Goal: Task Accomplishment & Management: Use online tool/utility

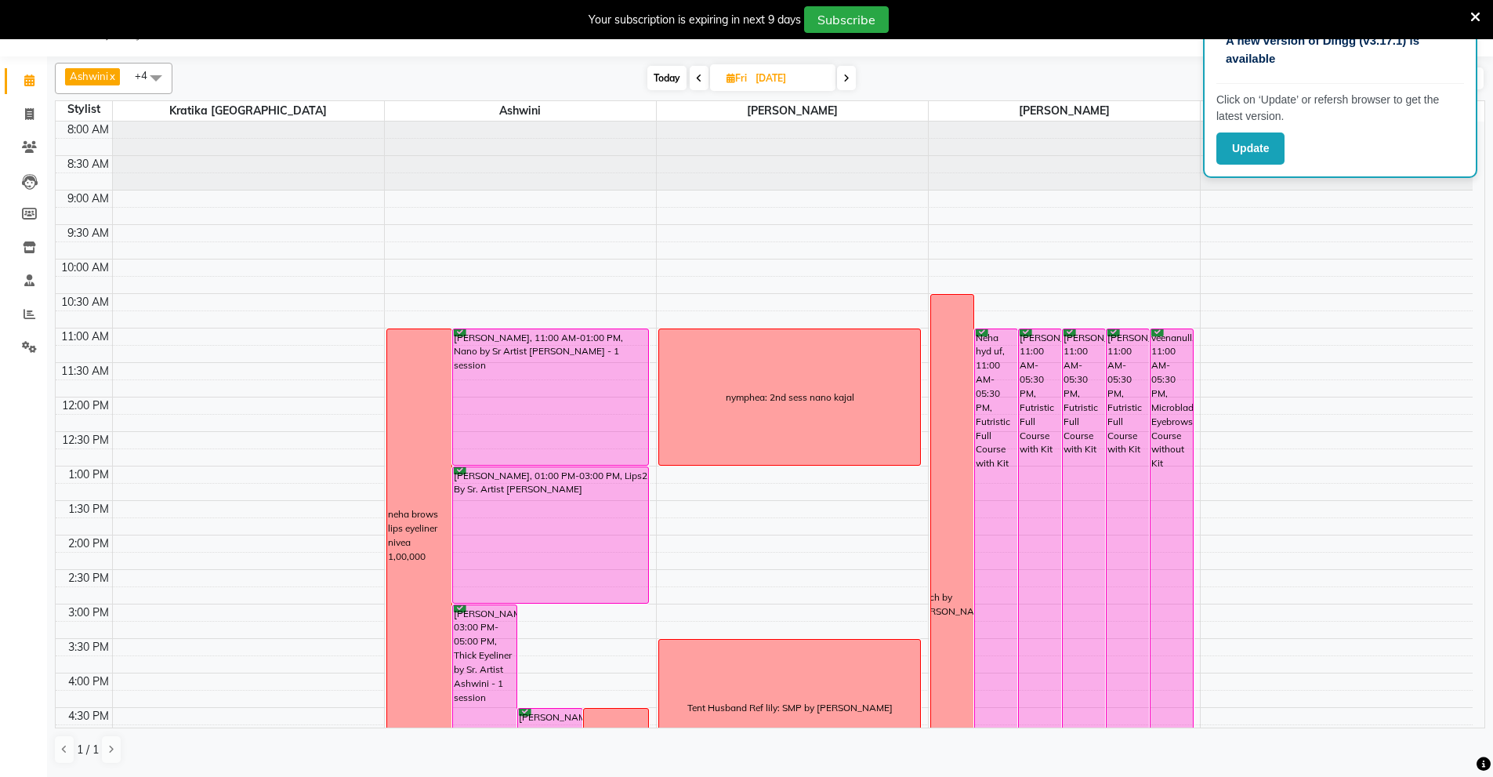
scroll to position [242, 0]
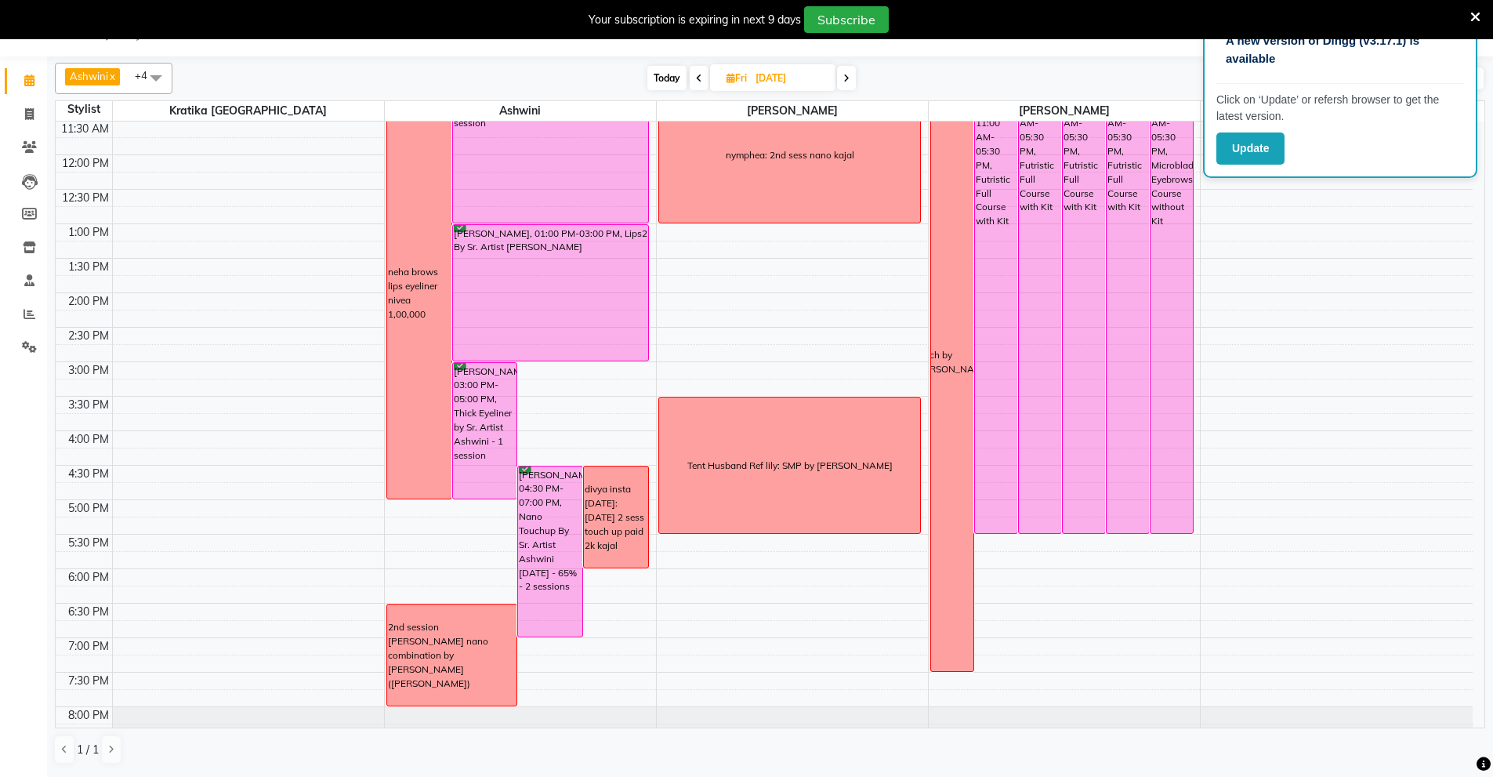
click at [697, 89] on span at bounding box center [699, 78] width 19 height 24
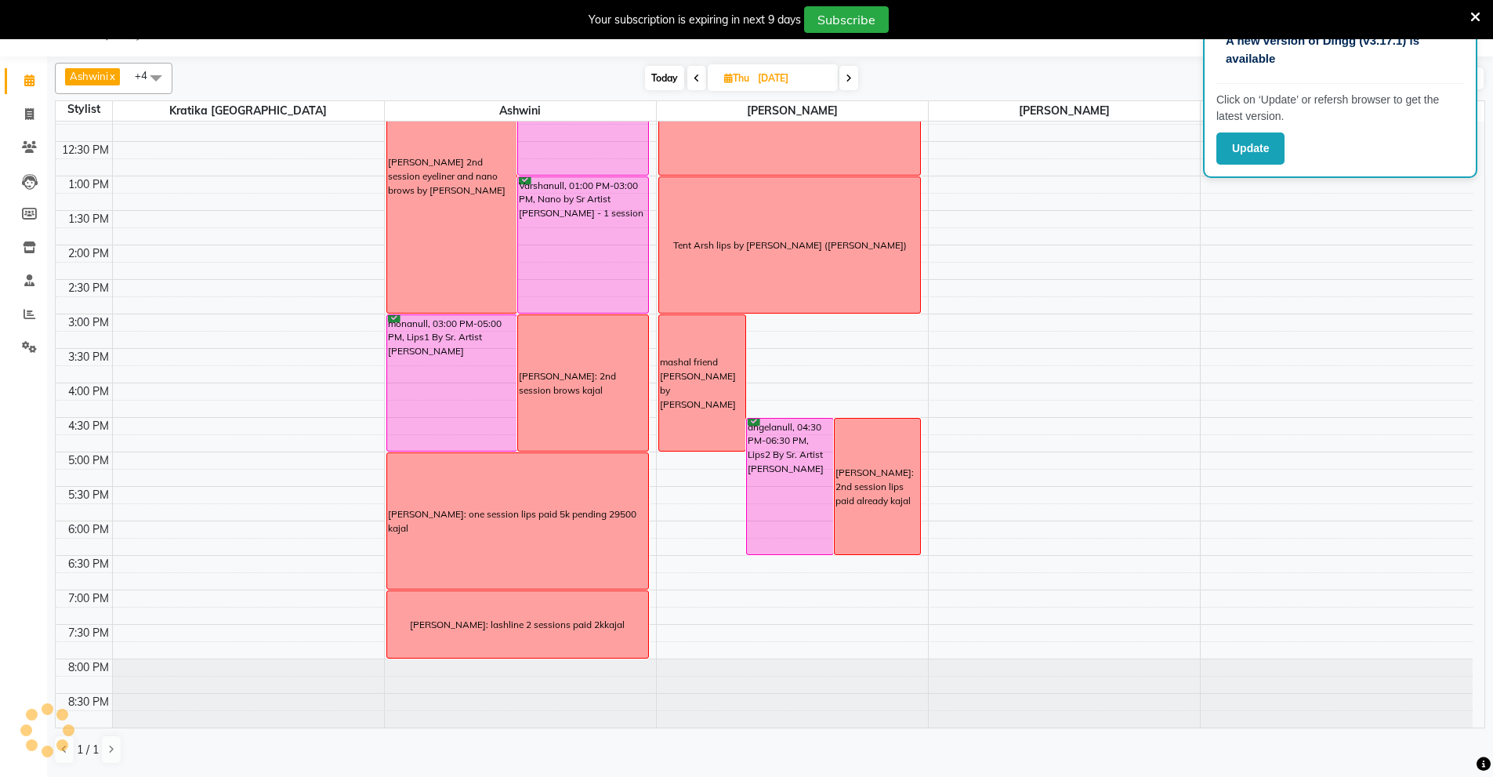
click at [694, 75] on icon at bounding box center [697, 78] width 6 height 9
type input "[DATE]"
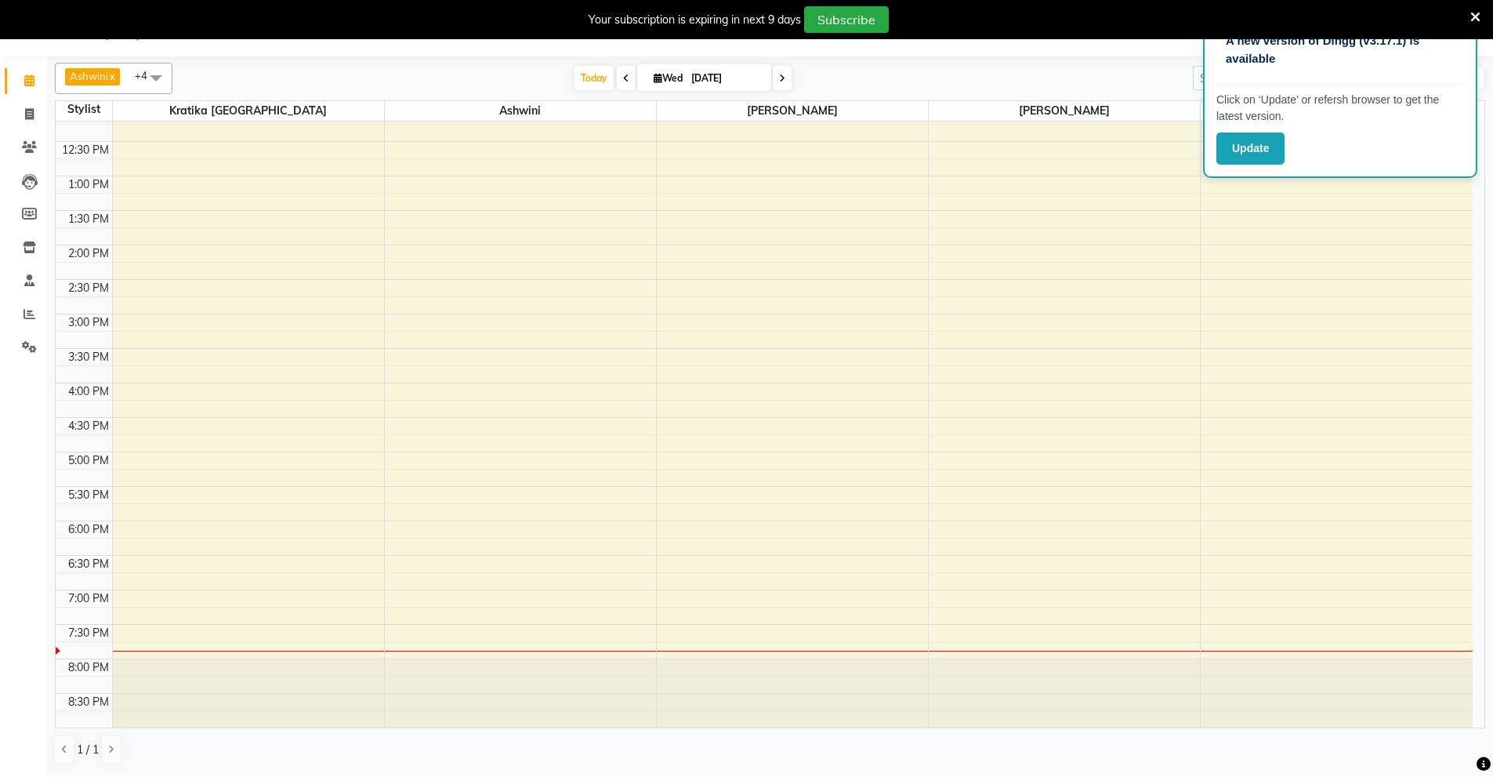
scroll to position [290, 0]
click at [694, 75] on input "[DATE]" at bounding box center [726, 79] width 78 height 24
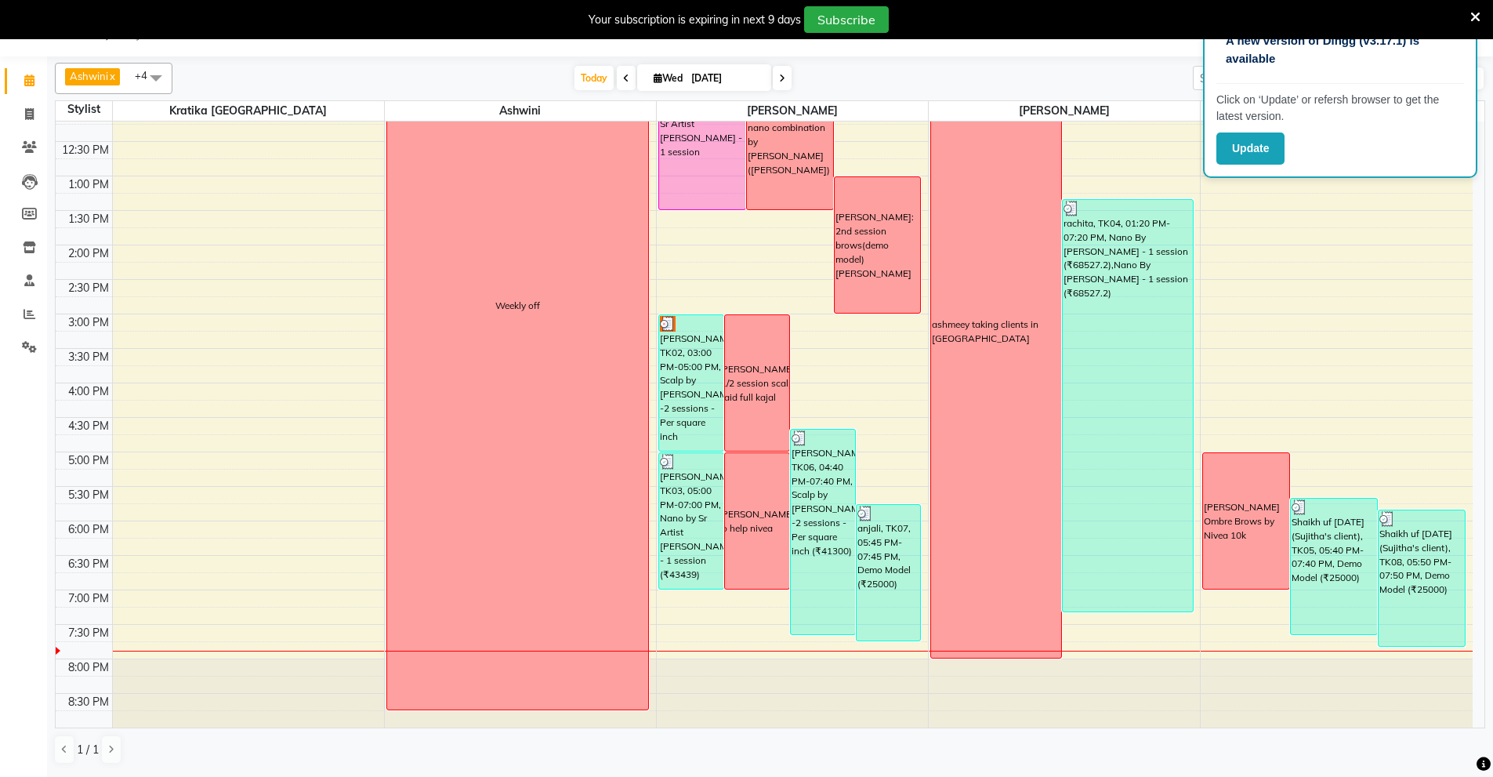
click at [694, 75] on input "[DATE]" at bounding box center [726, 79] width 78 height 24
select select "9"
select select "2025"
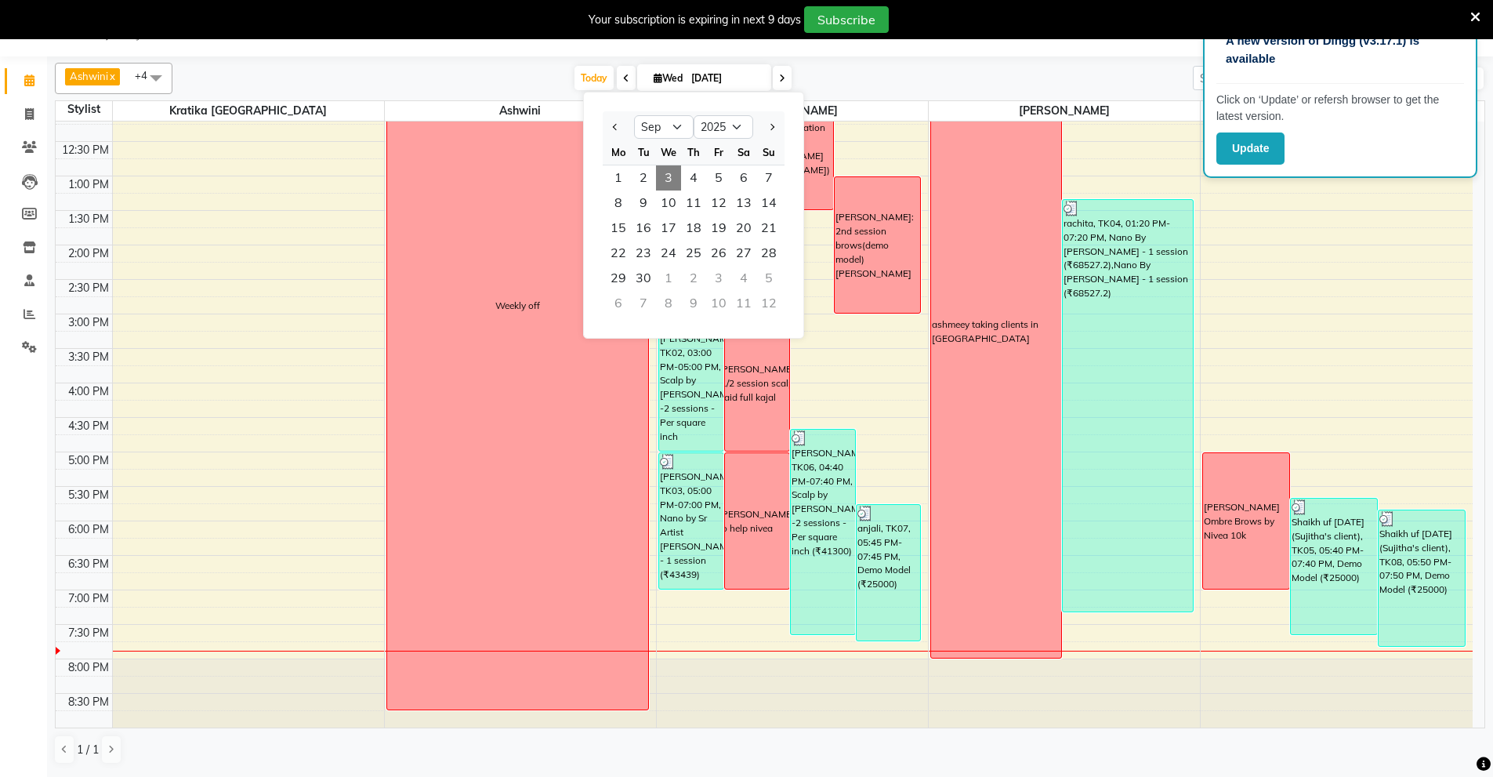
click at [623, 75] on icon at bounding box center [626, 78] width 6 height 9
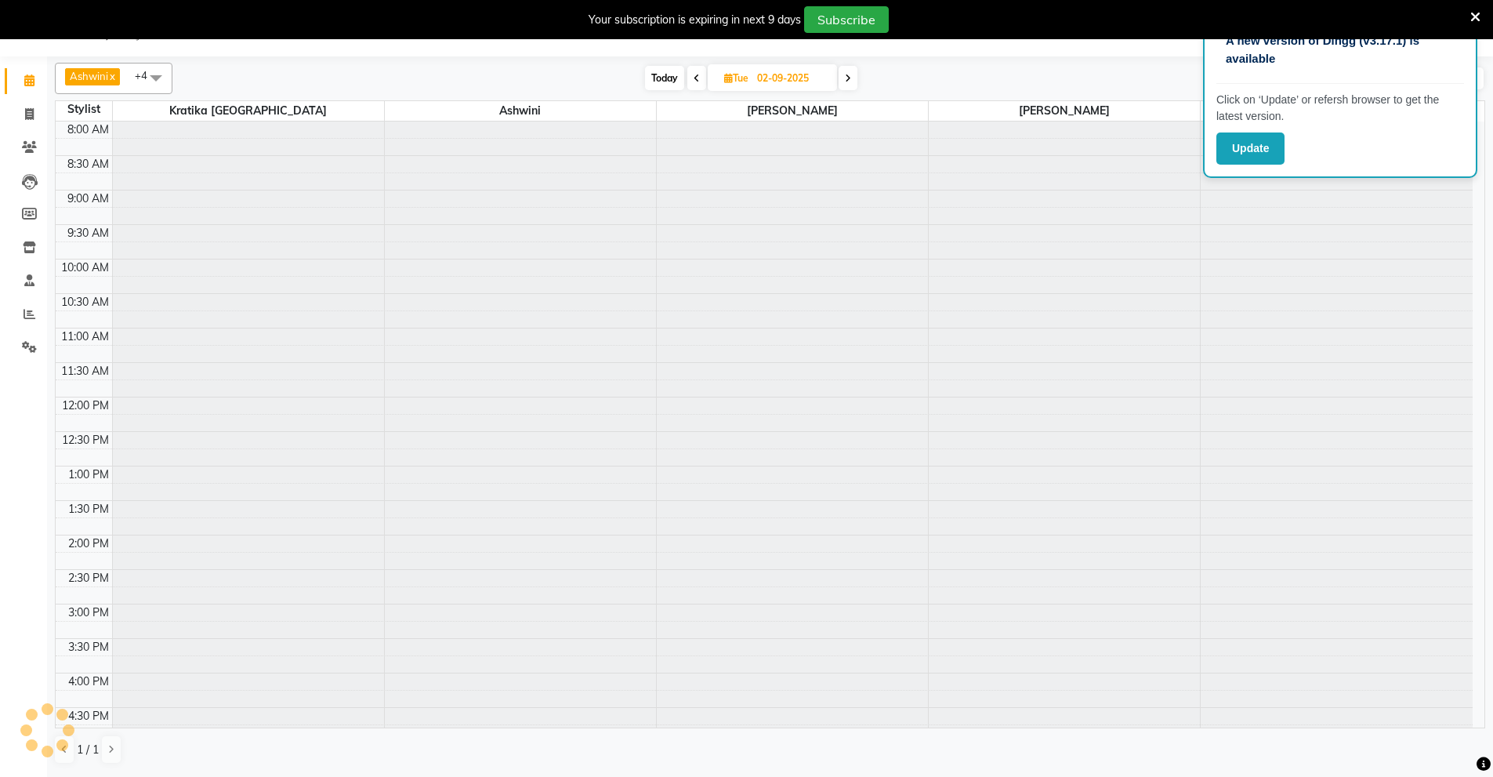
click at [623, 75] on div "[DATE] [DATE]" at bounding box center [751, 79] width 1142 height 24
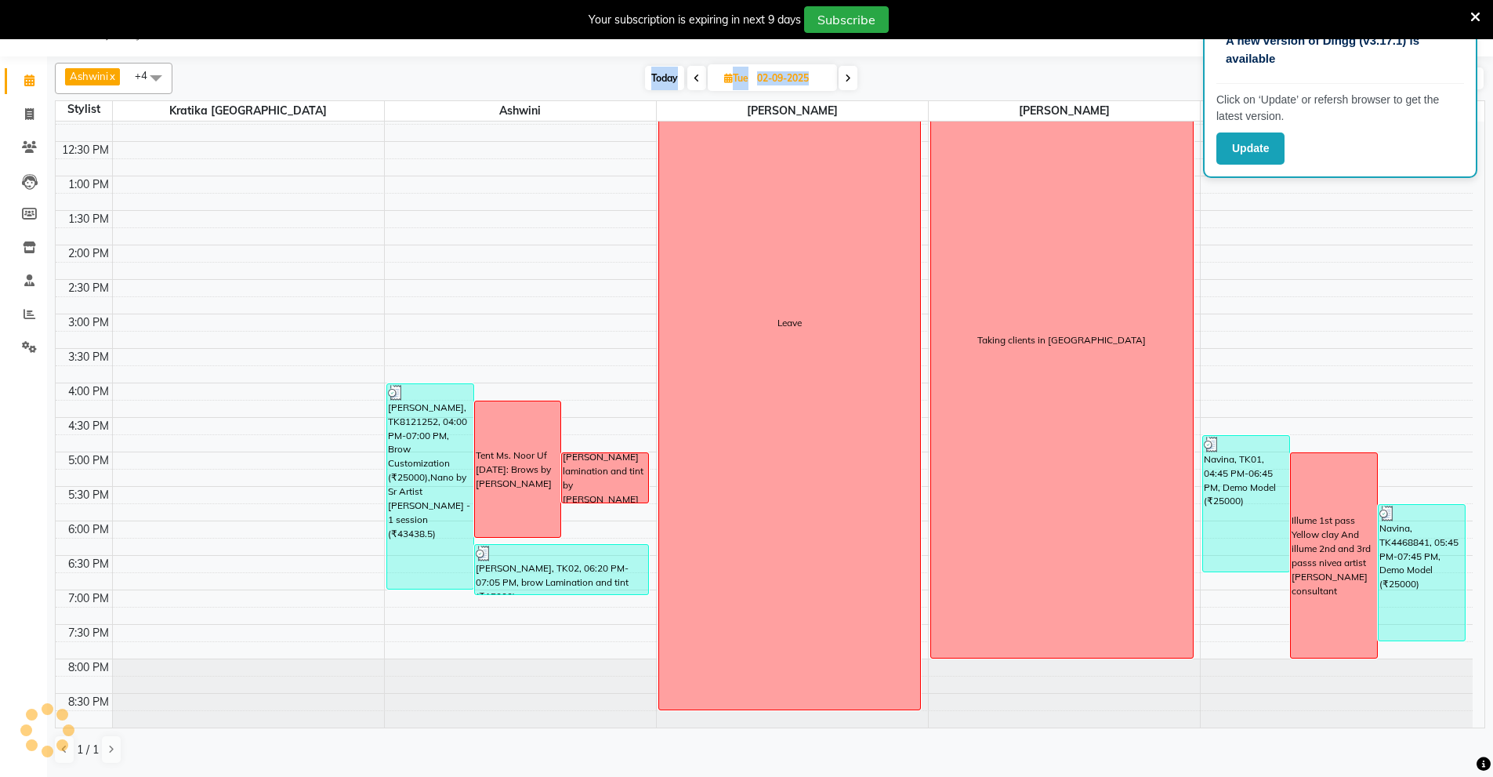
click at [623, 75] on div "[DATE] [DATE]" at bounding box center [751, 79] width 1142 height 24
click at [695, 83] on span at bounding box center [696, 78] width 19 height 24
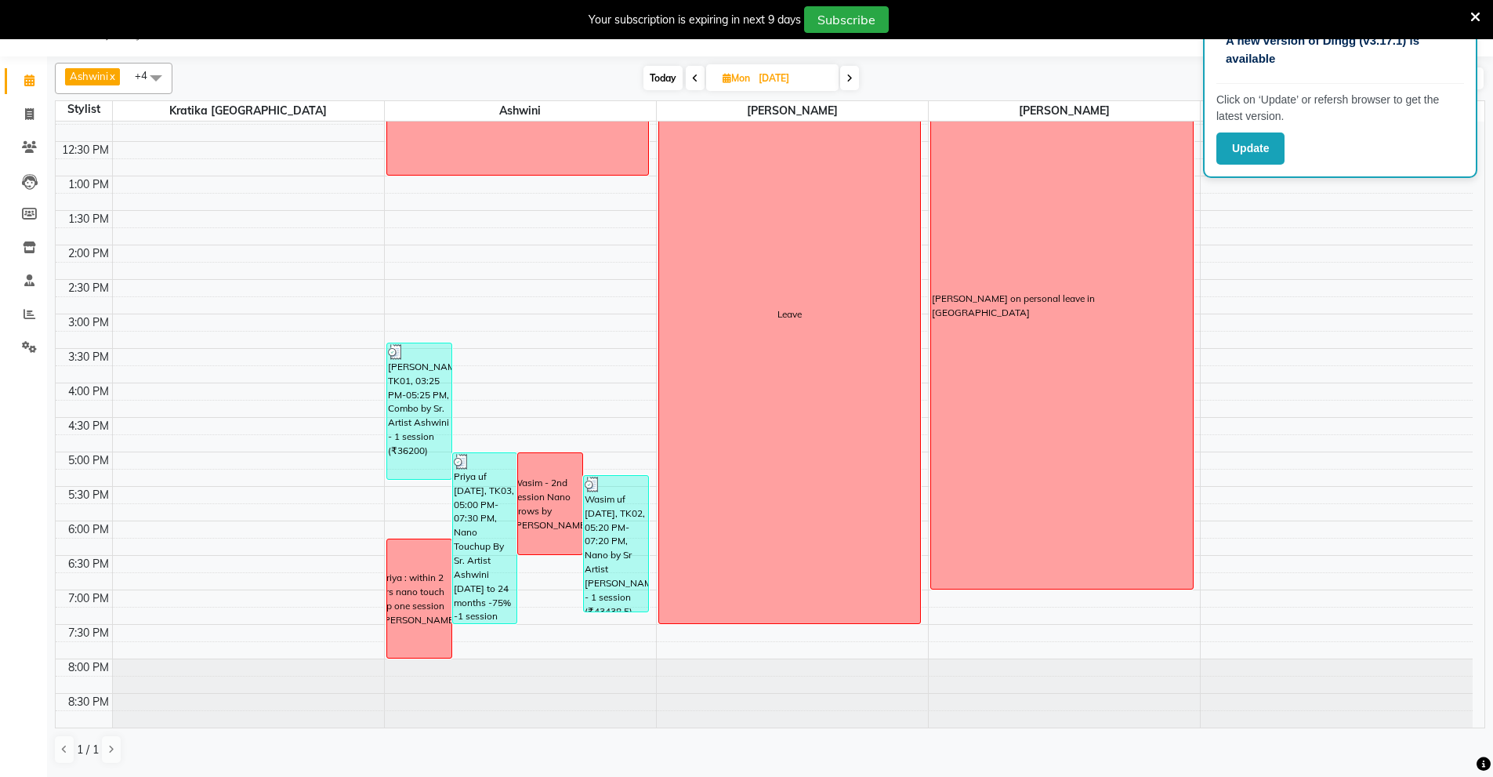
click at [694, 86] on span at bounding box center [695, 78] width 19 height 24
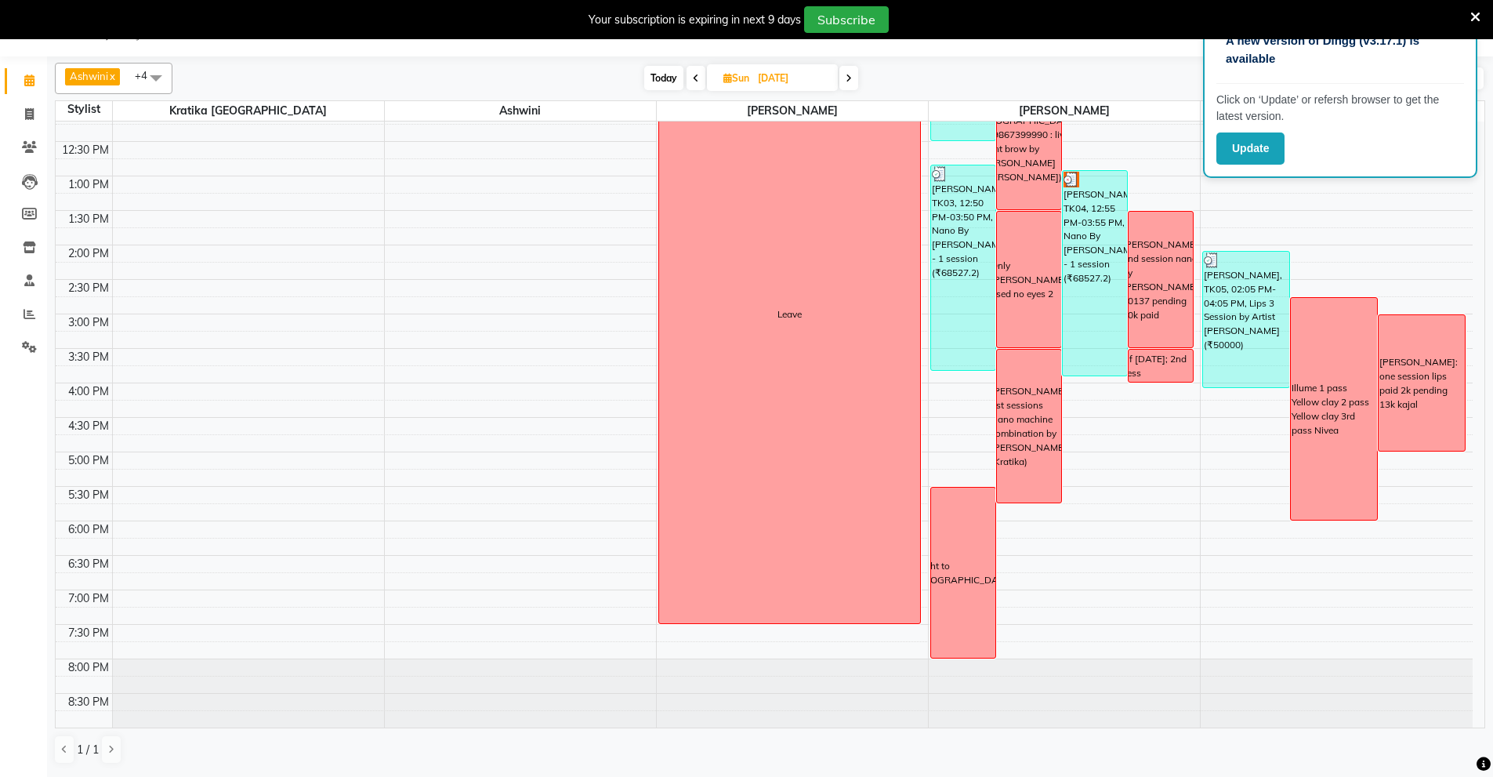
click at [693, 87] on span at bounding box center [696, 78] width 19 height 24
type input "[DATE]"
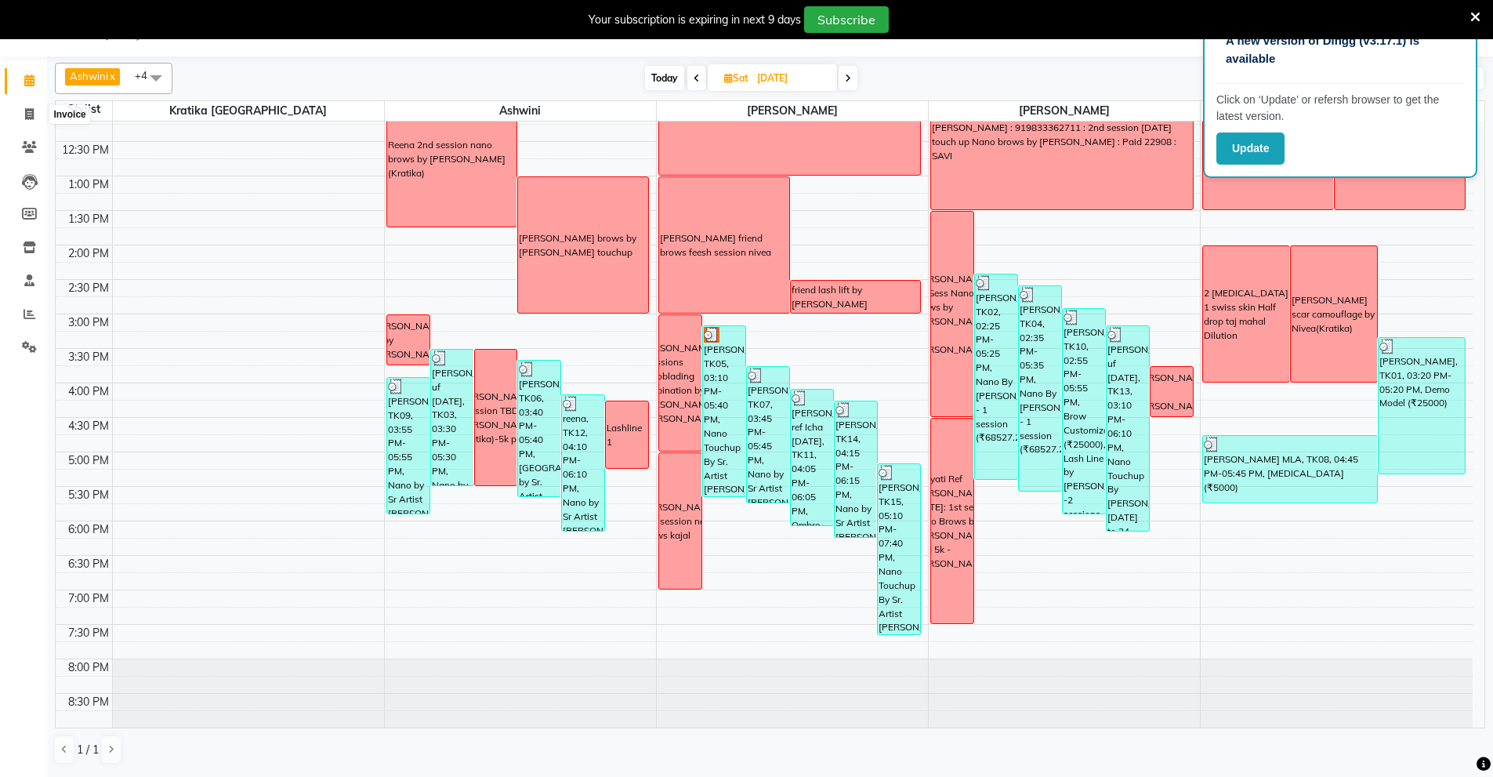
drag, startPoint x: 30, startPoint y: 108, endPoint x: 30, endPoint y: 70, distance: 38.4
click at [30, 70] on link "Calendar" at bounding box center [24, 81] width 38 height 26
click at [28, 309] on icon at bounding box center [30, 314] width 12 height 12
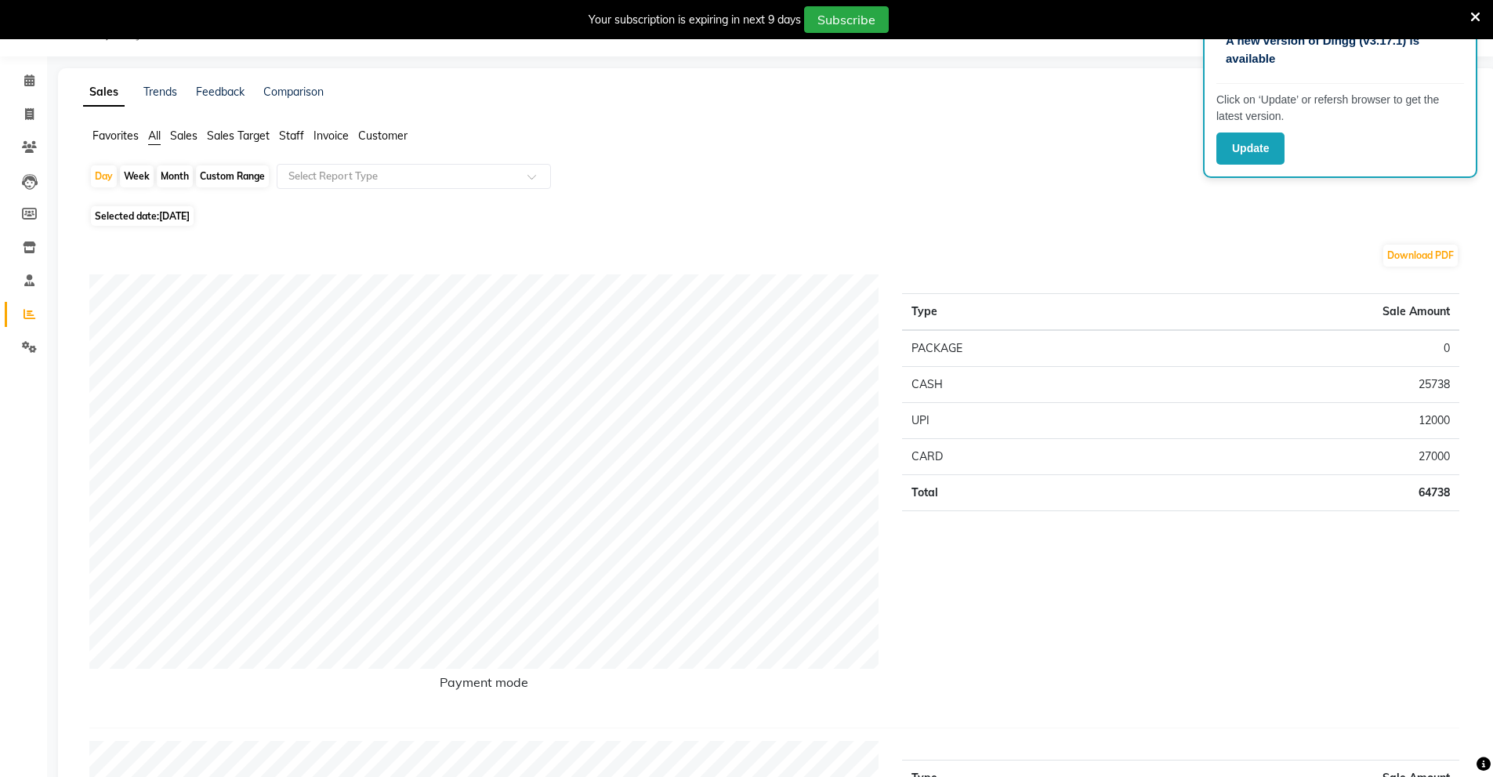
click at [299, 134] on span "Staff" at bounding box center [291, 136] width 25 height 14
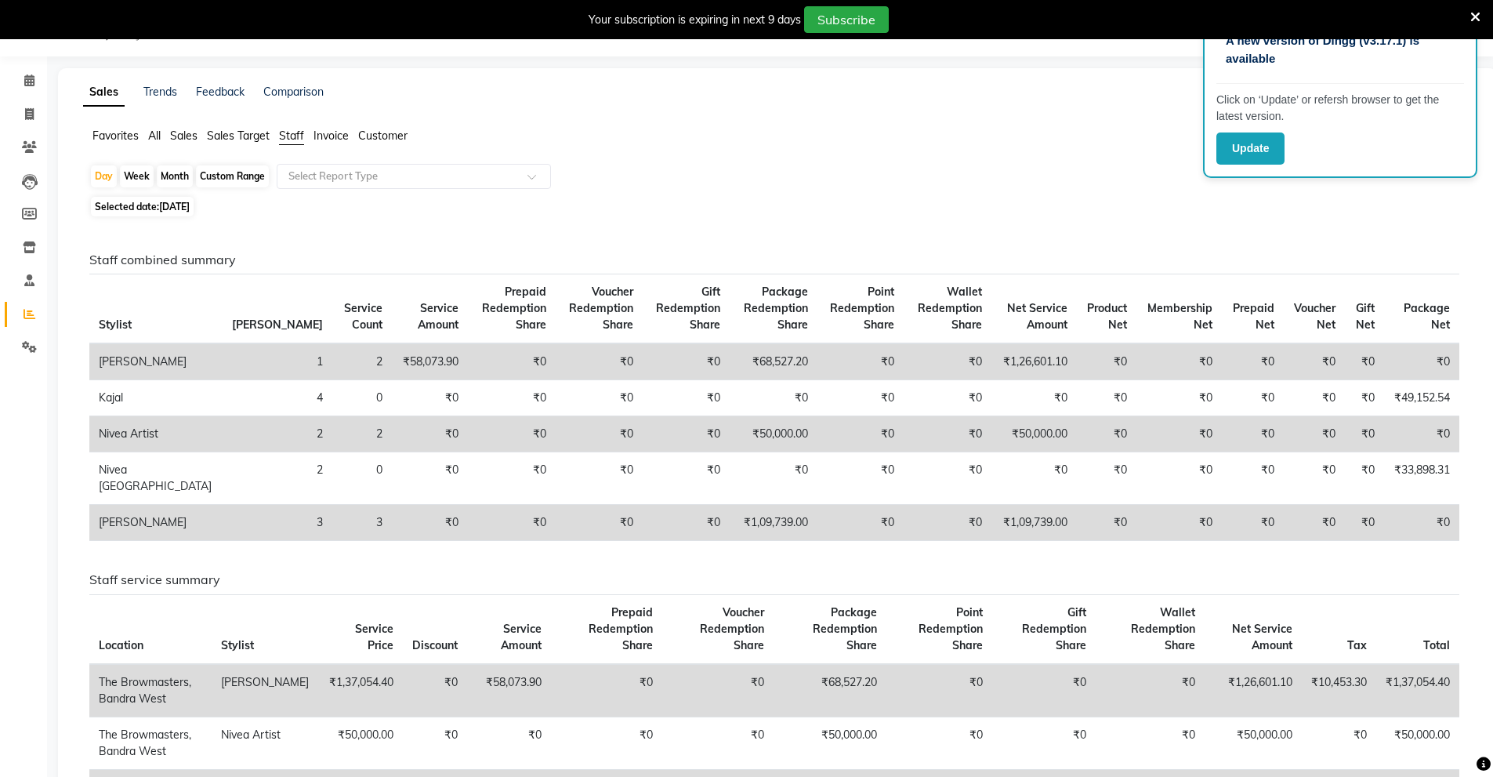
click at [149, 206] on span "Selected date: [DATE]" at bounding box center [142, 207] width 103 height 20
select select "9"
select select "2025"
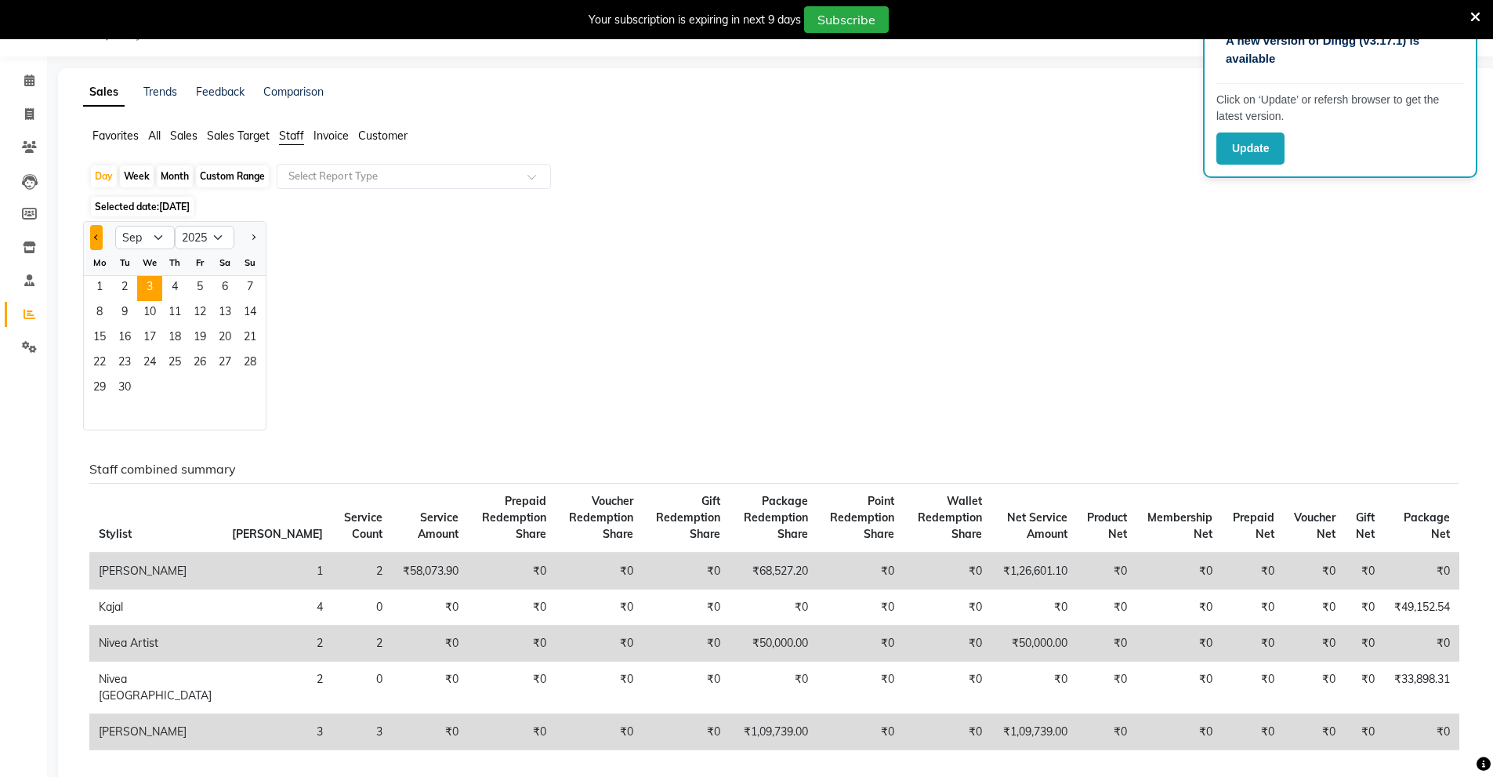
click at [100, 237] on button "Previous month" at bounding box center [96, 237] width 13 height 25
select select "8"
click at [194, 291] on span "1" at bounding box center [199, 288] width 25 height 25
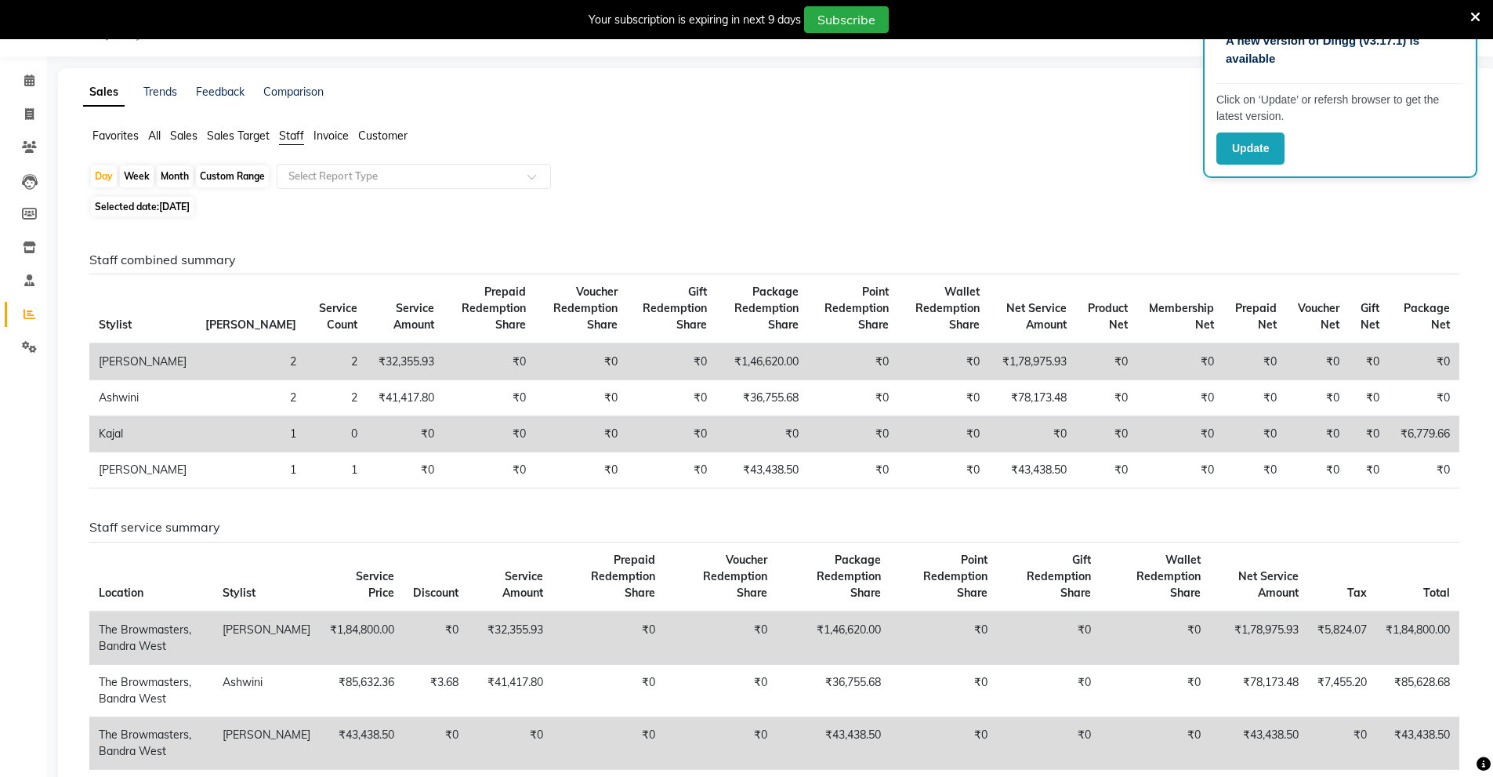
click at [290, 136] on span "Staff" at bounding box center [291, 136] width 25 height 14
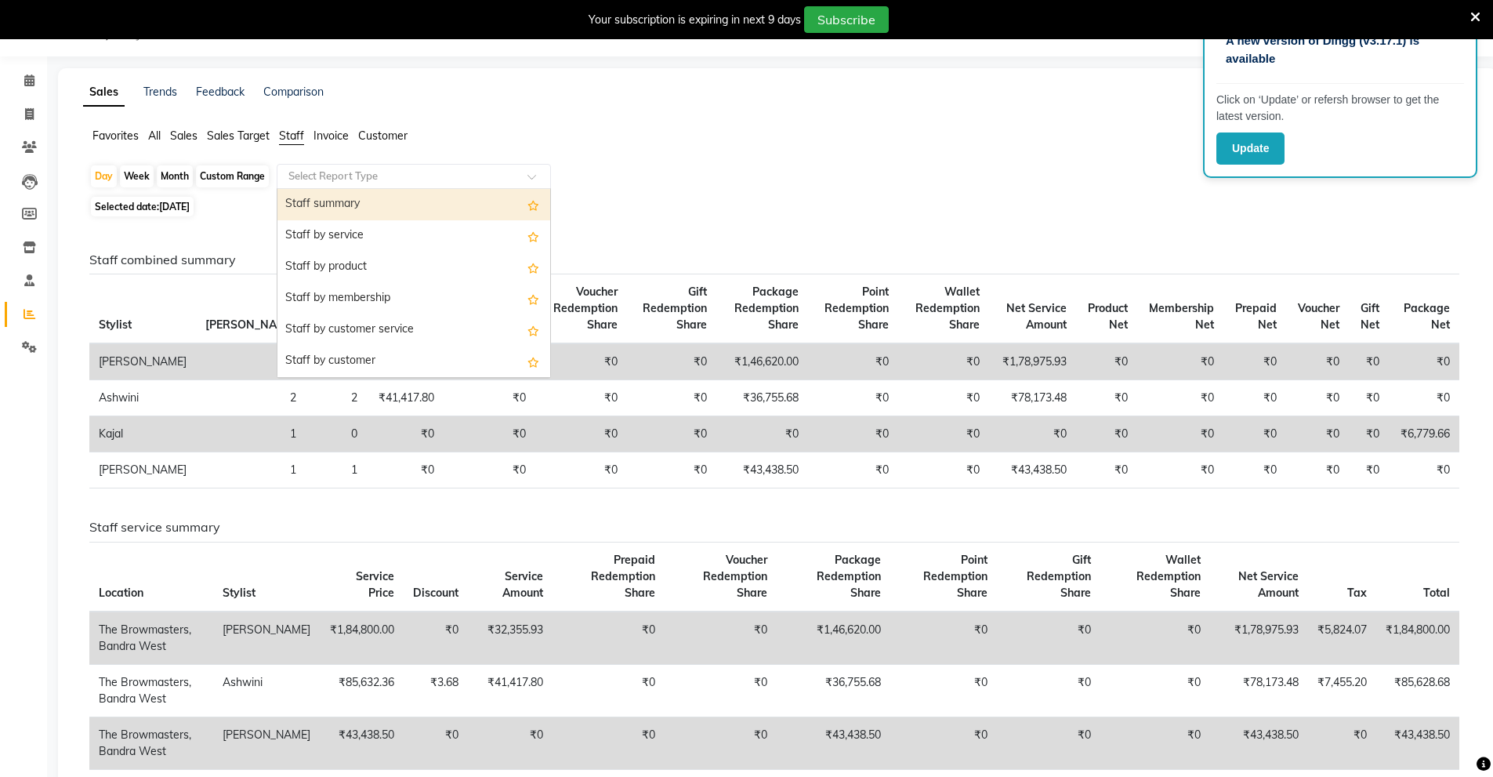
click at [298, 175] on input "text" at bounding box center [398, 177] width 226 height 16
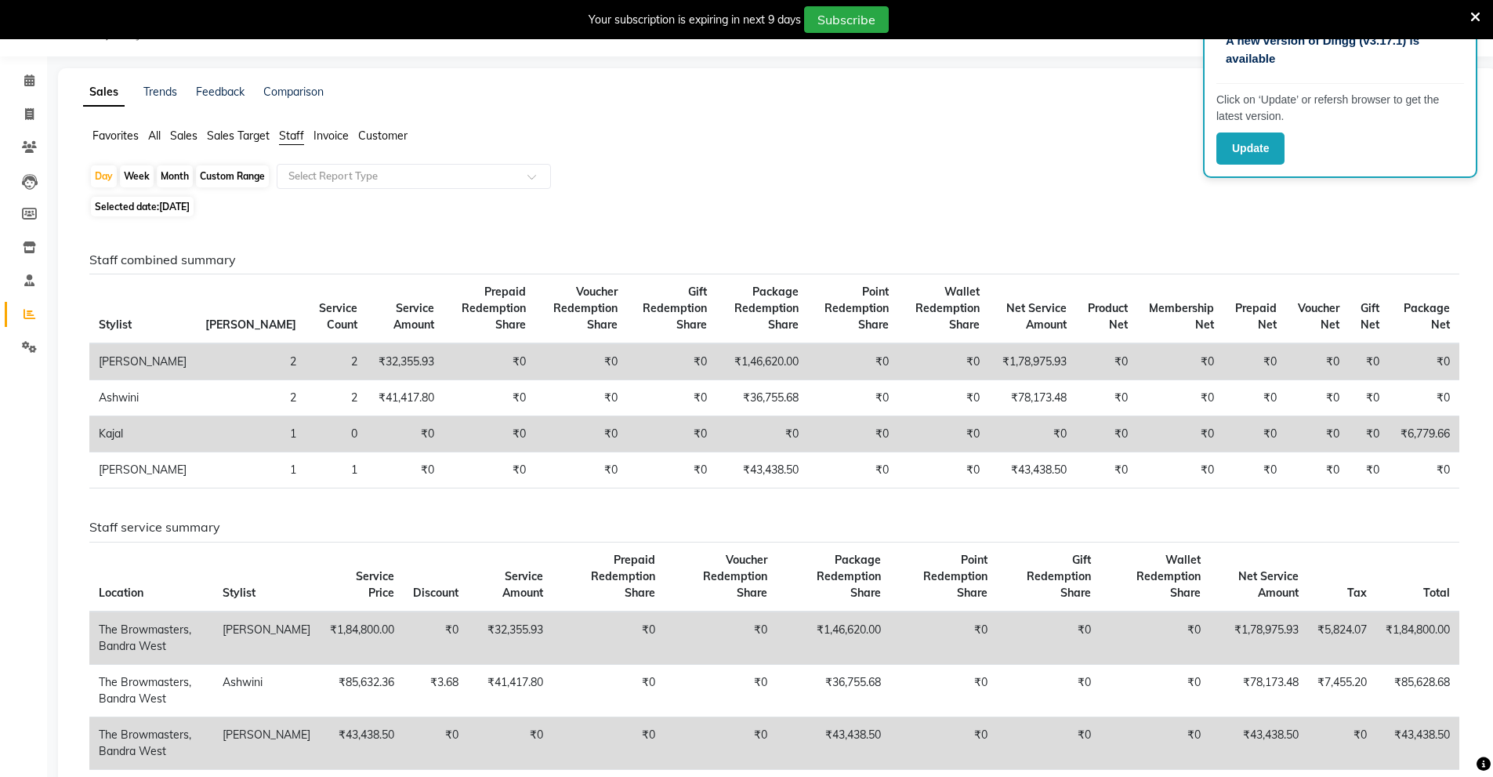
click at [184, 173] on div "Month" at bounding box center [175, 176] width 36 height 22
select select "8"
select select "2025"
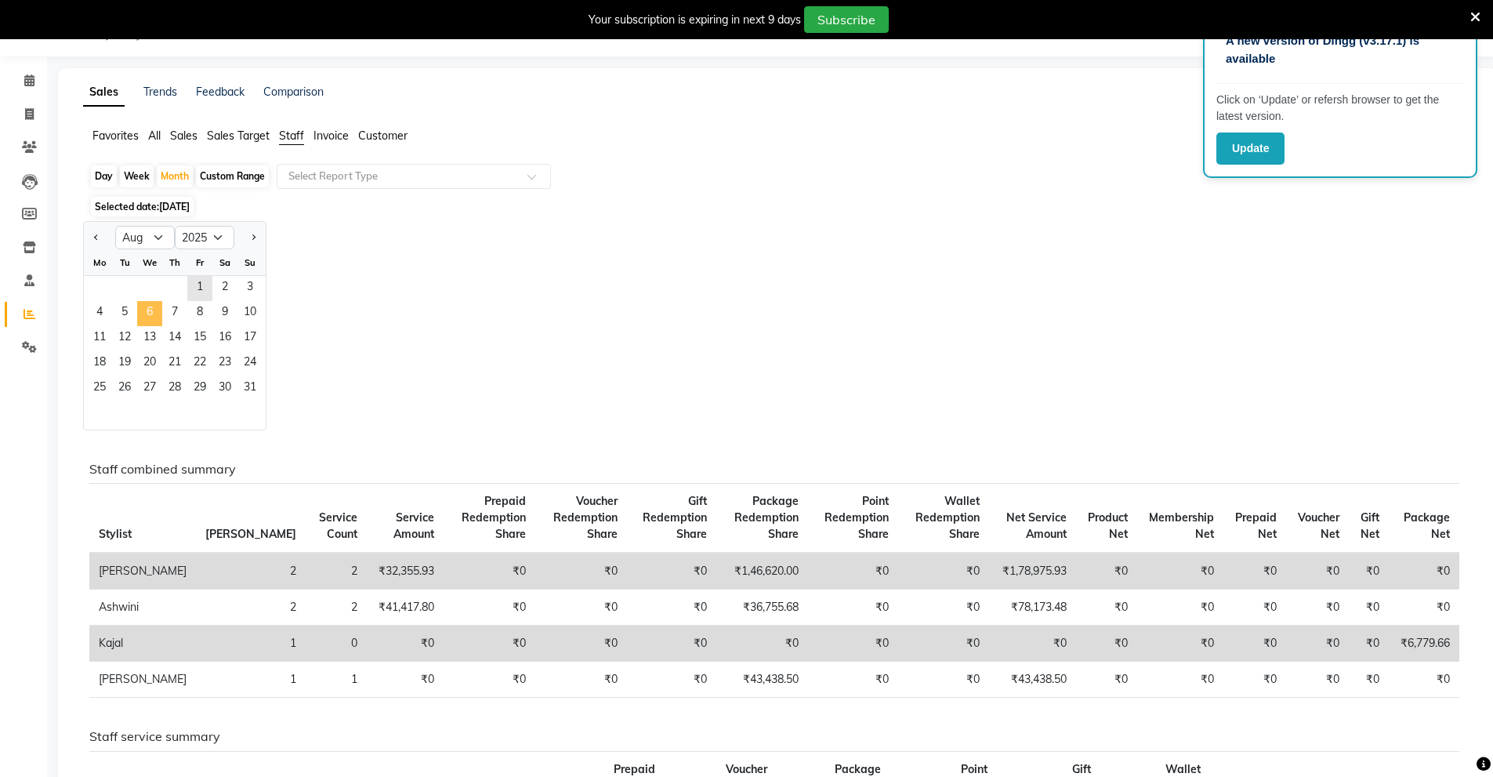
click at [154, 321] on span "6" at bounding box center [149, 313] width 25 height 25
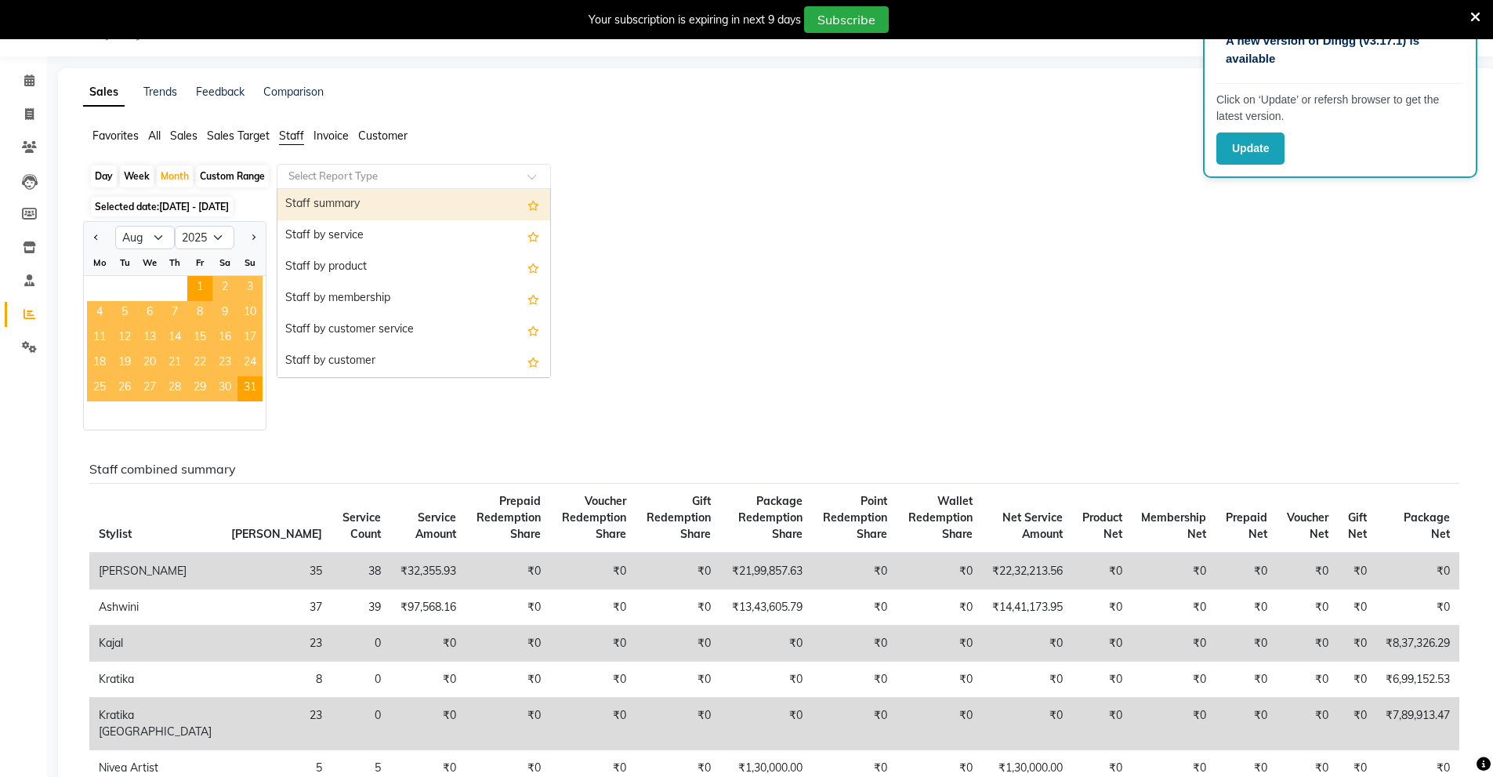
click at [299, 182] on input "text" at bounding box center [398, 177] width 226 height 16
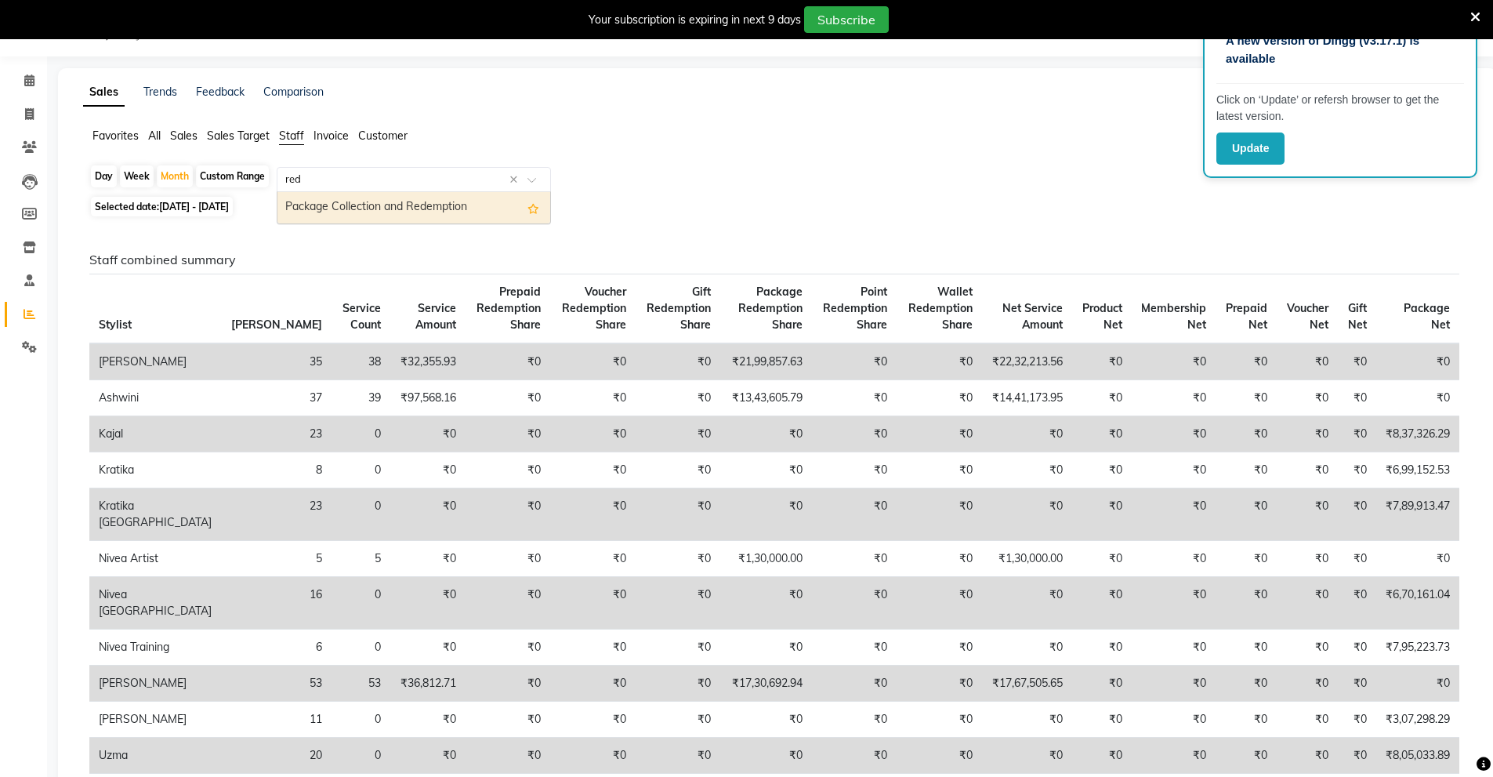
type input "rede"
click at [390, 196] on div "Package Collection and Redemption" at bounding box center [413, 207] width 273 height 31
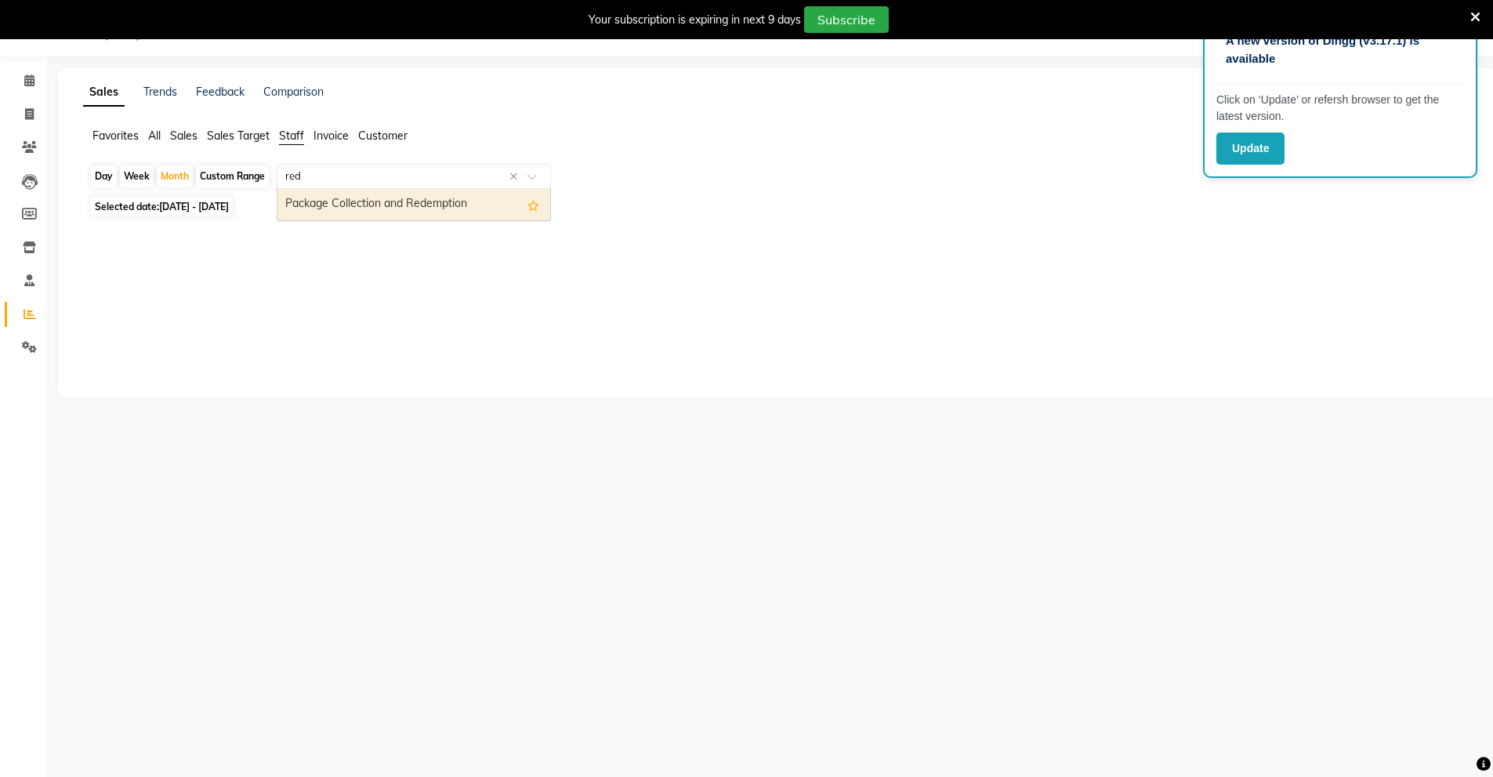
type input "rede"
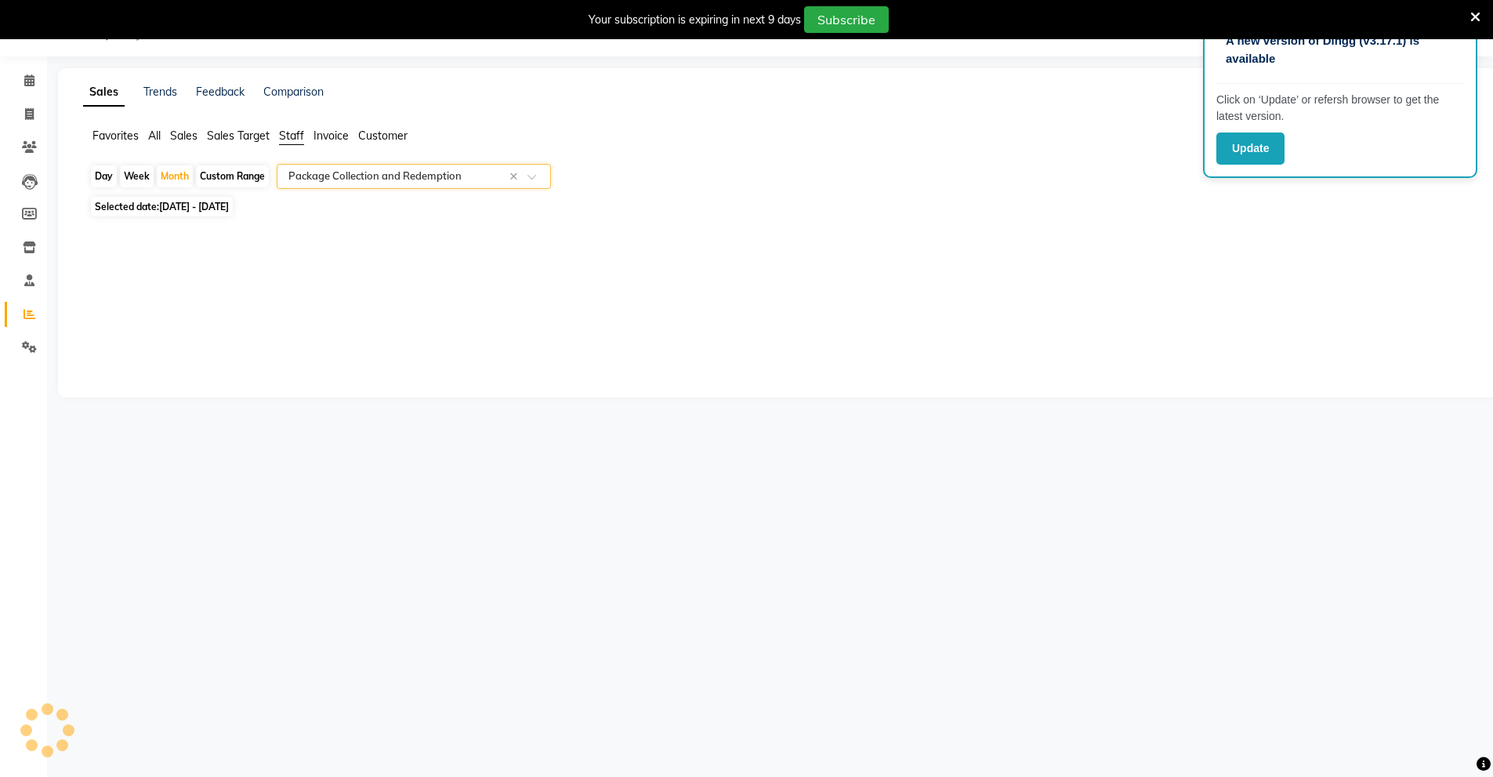
select select "full_report"
select select "csv"
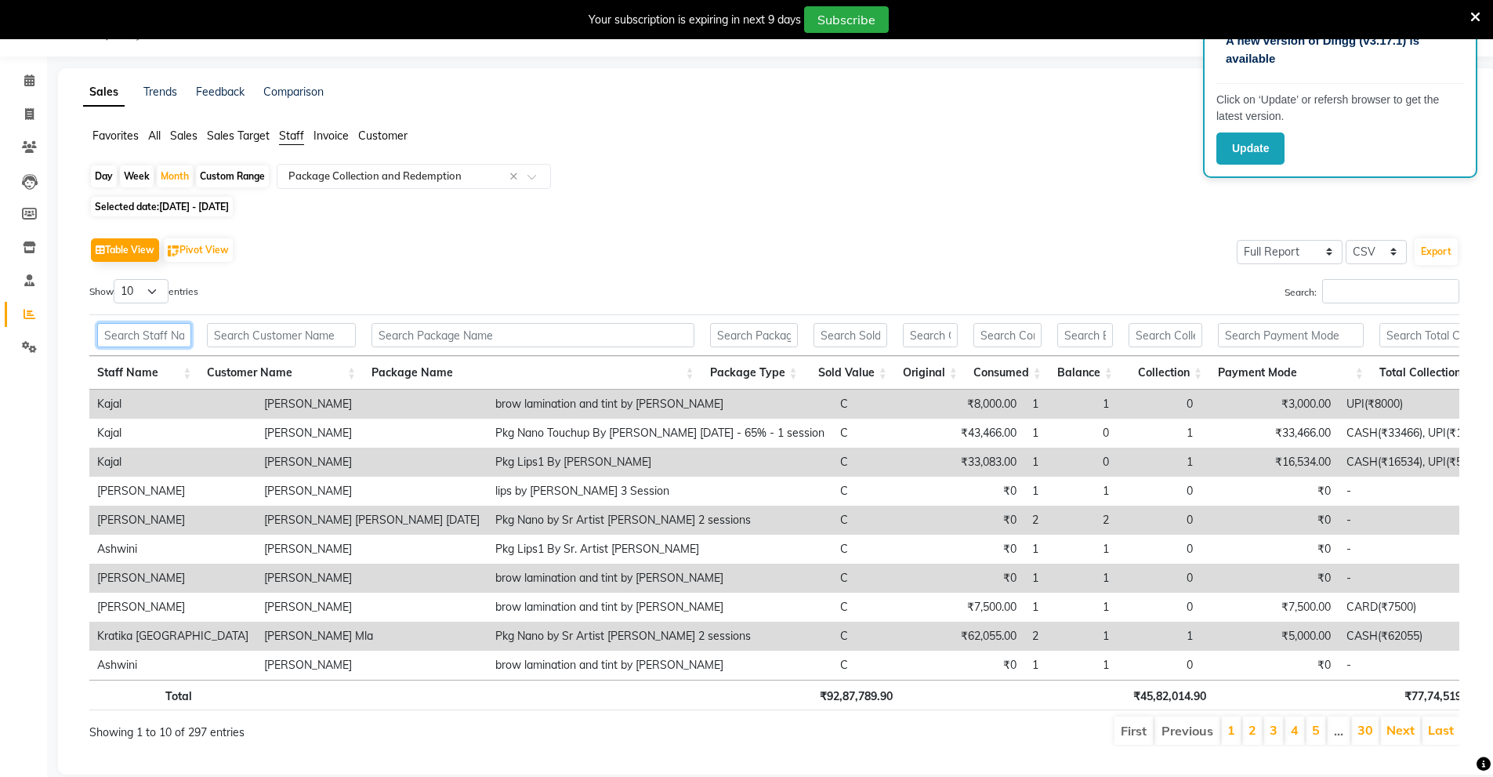
click at [162, 329] on input "text" at bounding box center [144, 335] width 94 height 24
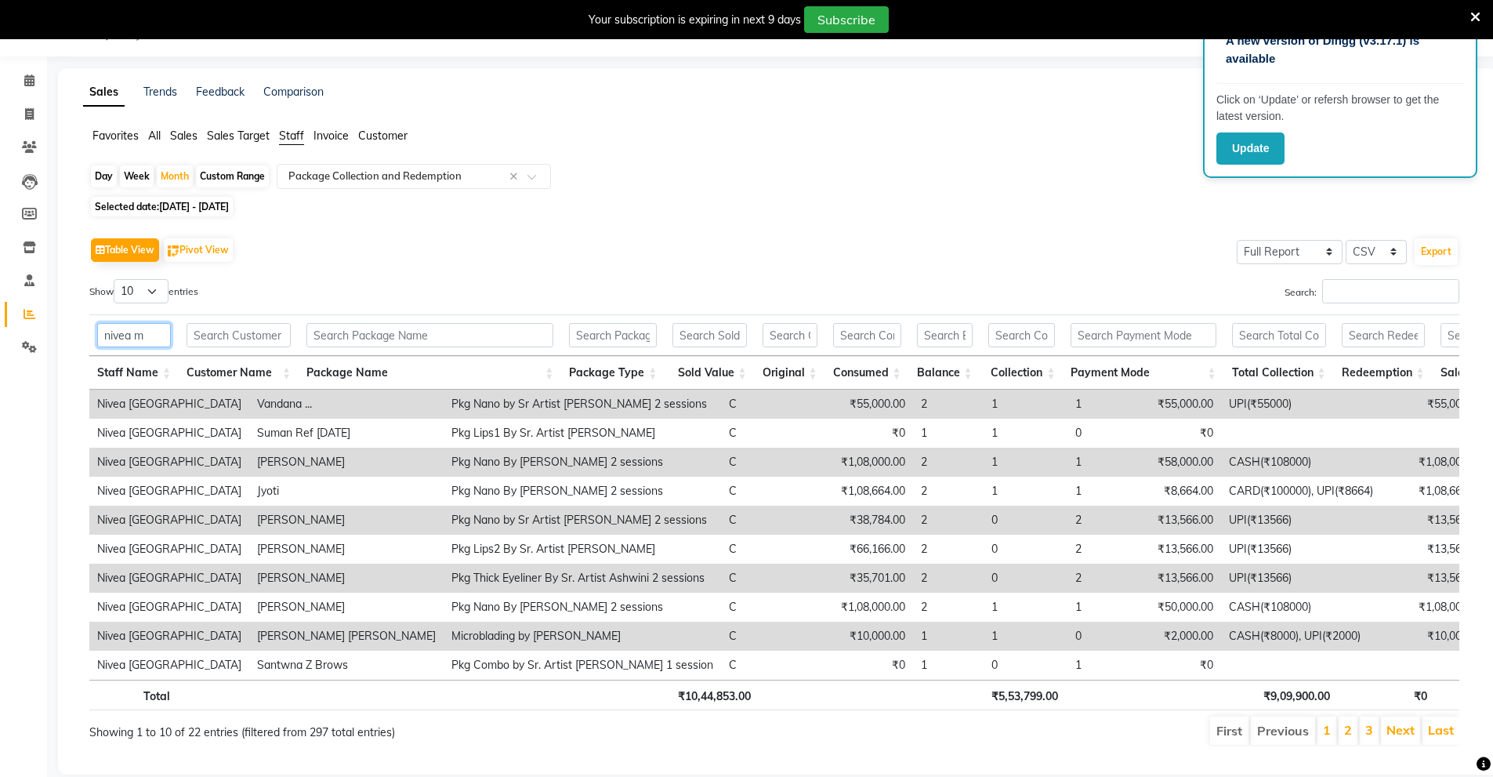
type input "nivea m"
click at [183, 208] on span "[DATE] - [DATE]" at bounding box center [194, 207] width 70 height 12
select select "8"
select select "2025"
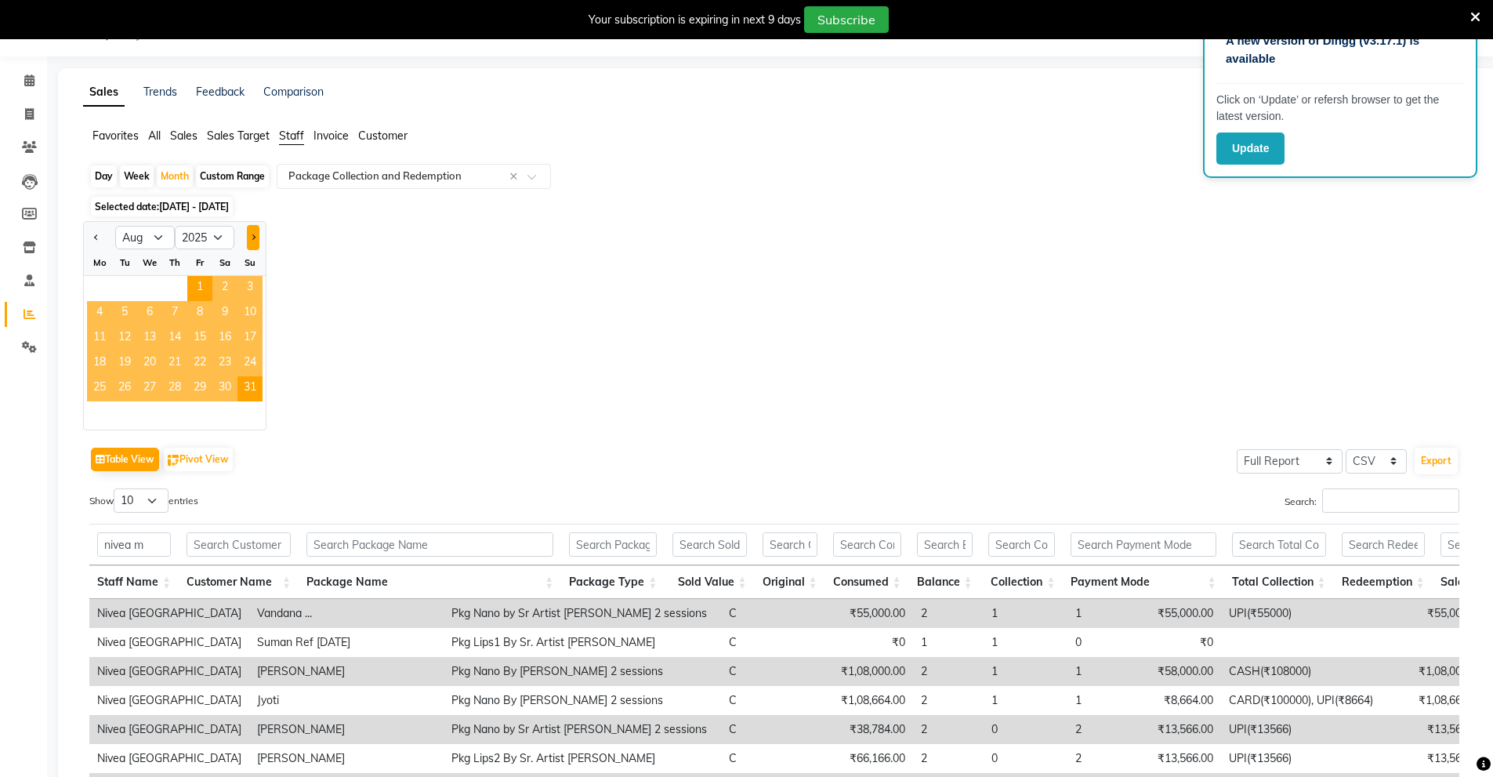
click at [252, 240] on button "Next month" at bounding box center [253, 237] width 13 height 25
select select "9"
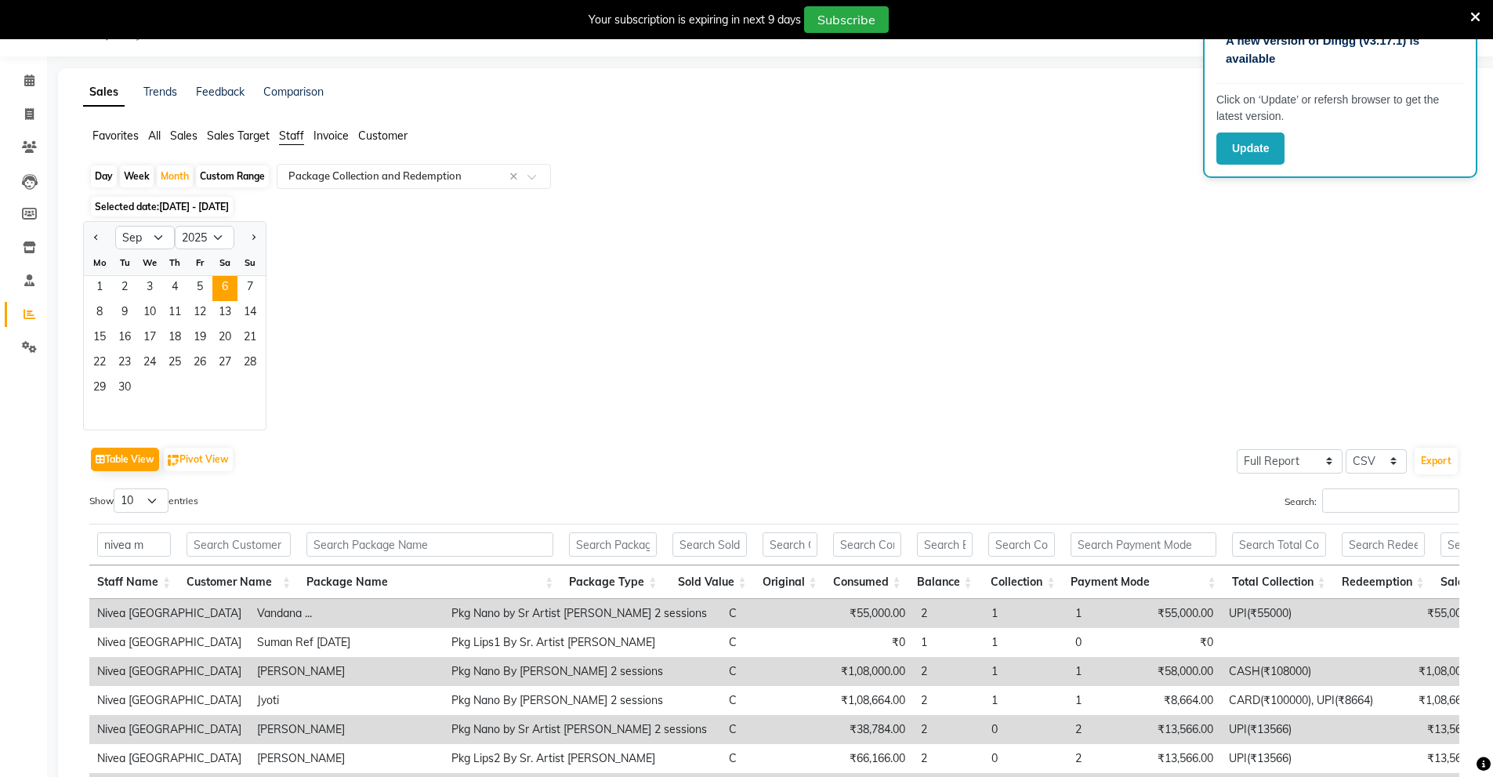
click at [229, 280] on span "6" at bounding box center [224, 288] width 25 height 25
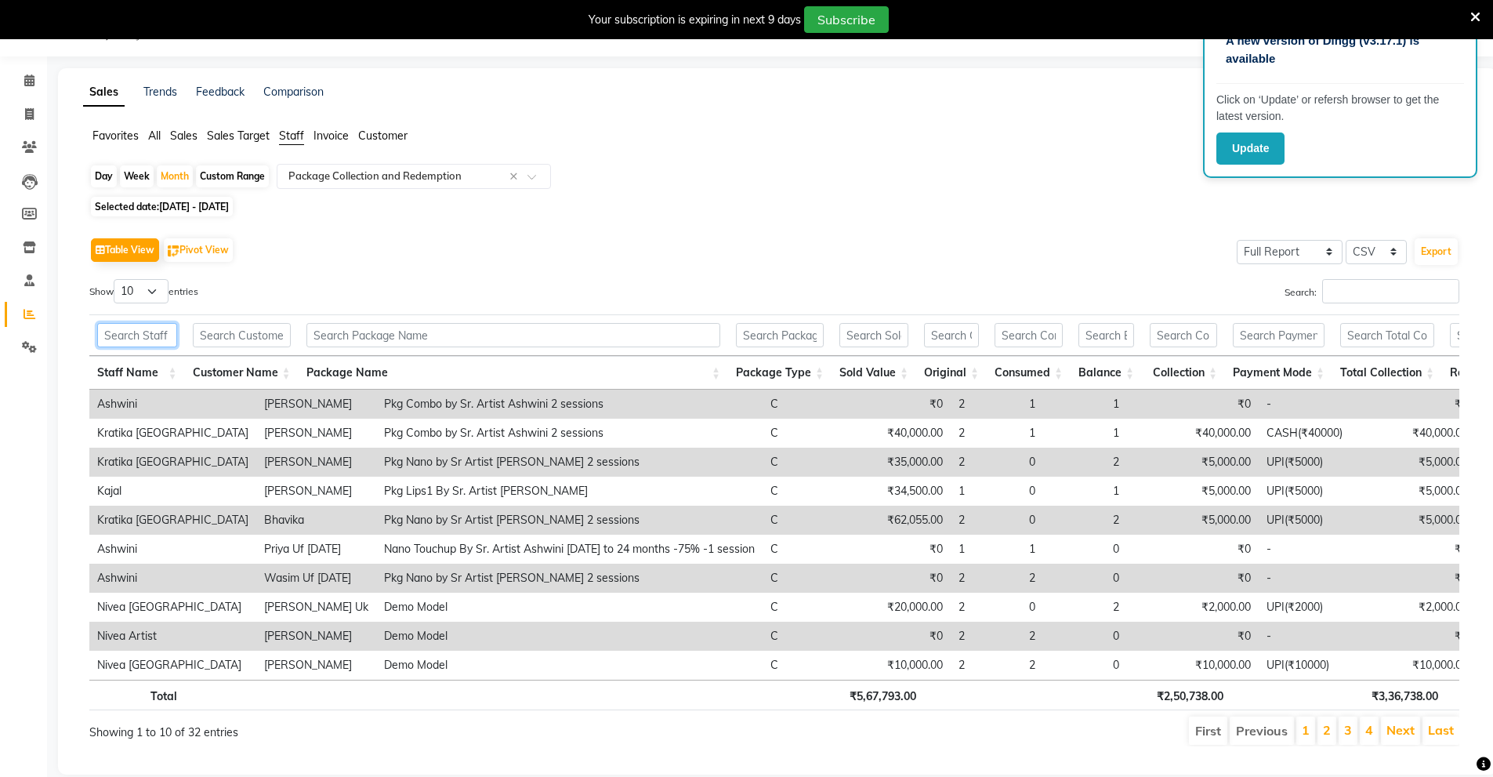
click at [135, 328] on input "text" at bounding box center [137, 335] width 80 height 24
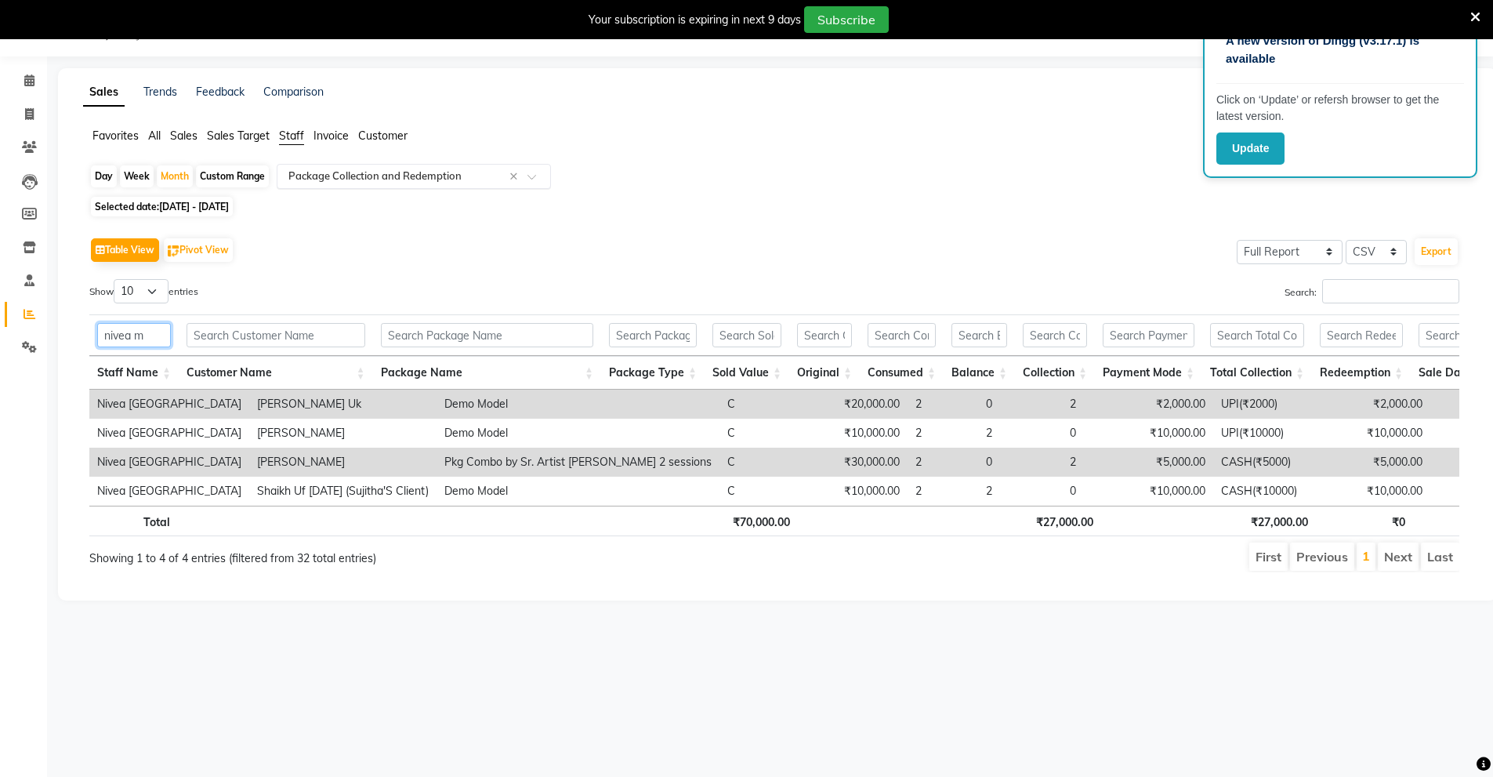
type input "nivea m"
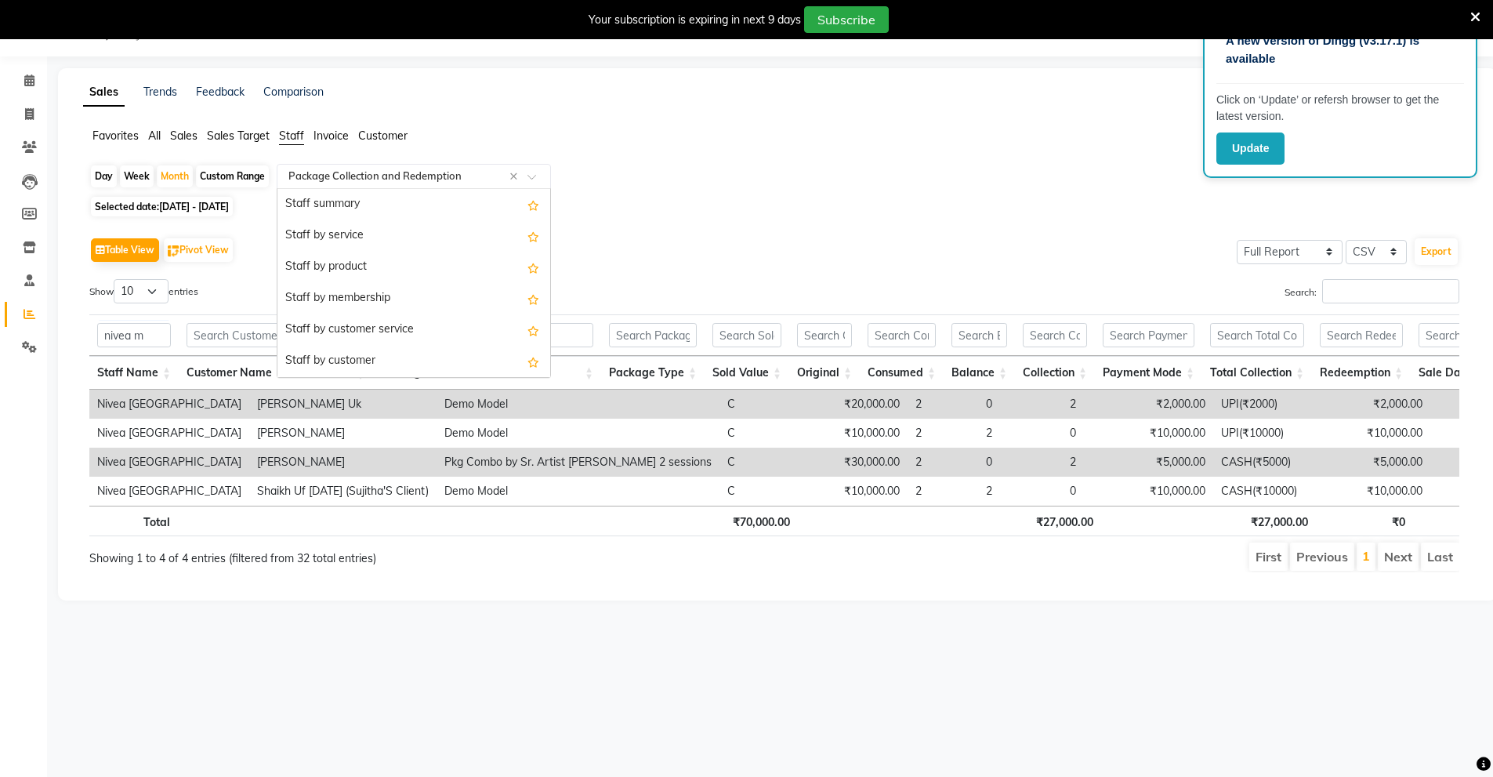
click at [352, 179] on input "text" at bounding box center [398, 177] width 226 height 16
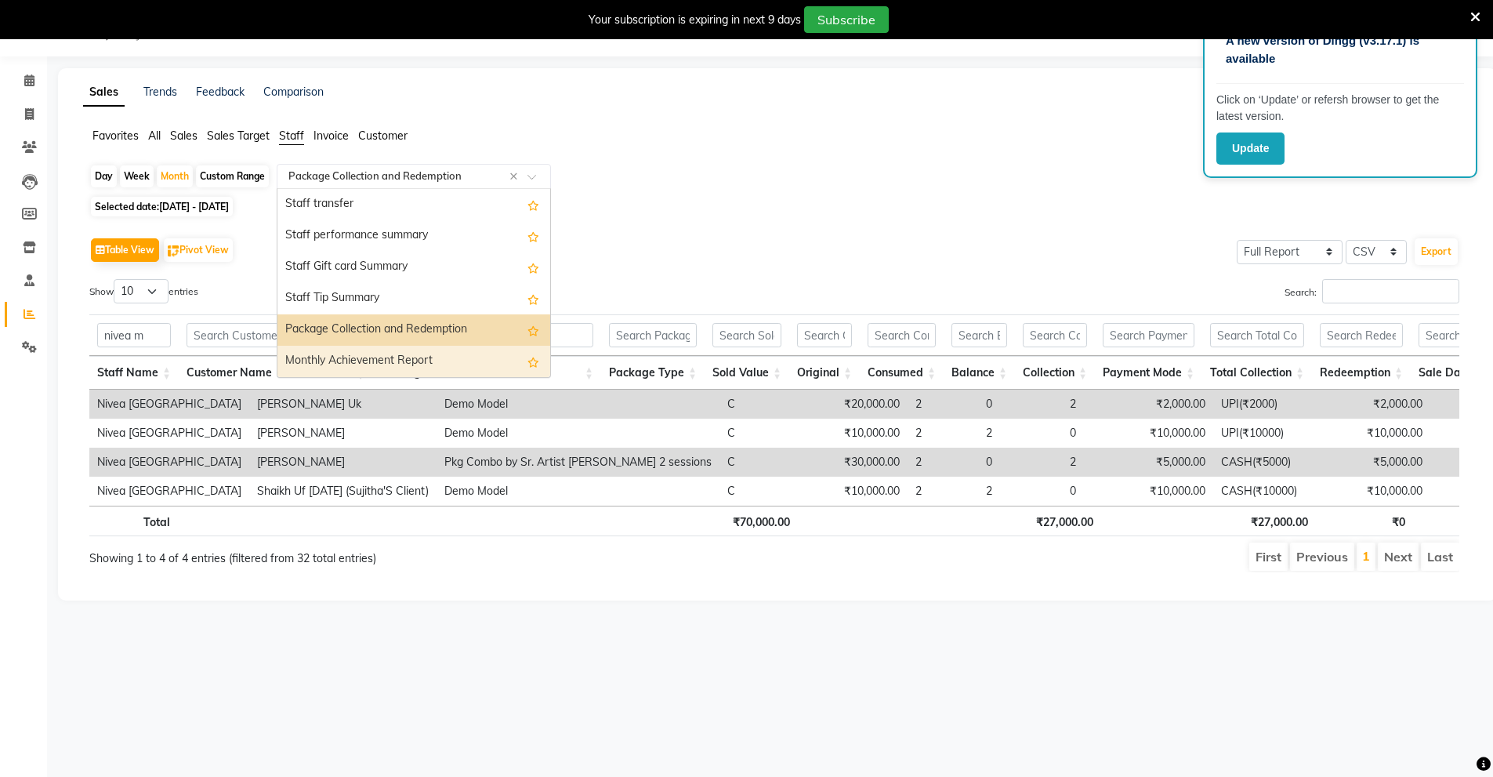
click at [386, 353] on div "Monthly Achievement Report" at bounding box center [413, 361] width 273 height 31
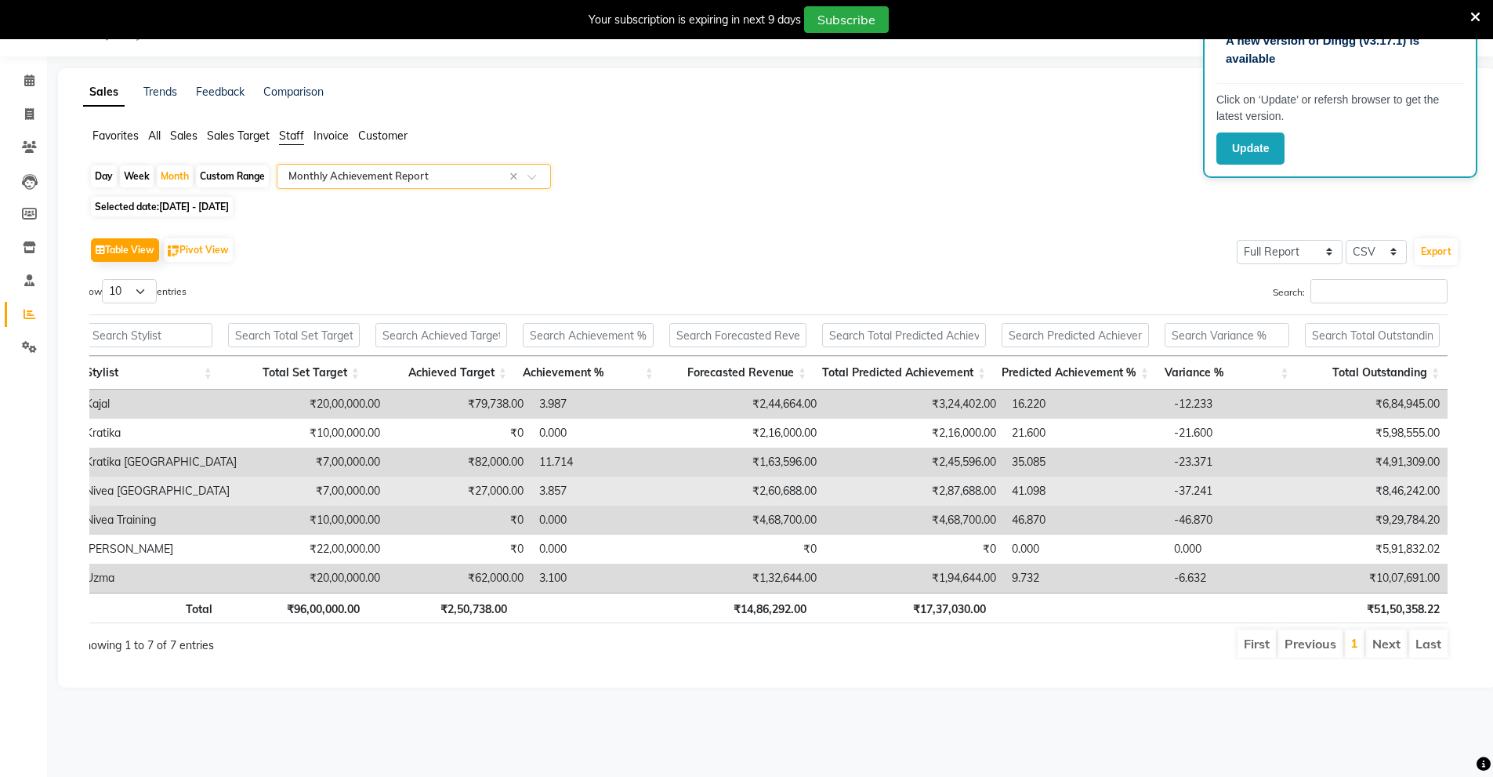
scroll to position [0, 0]
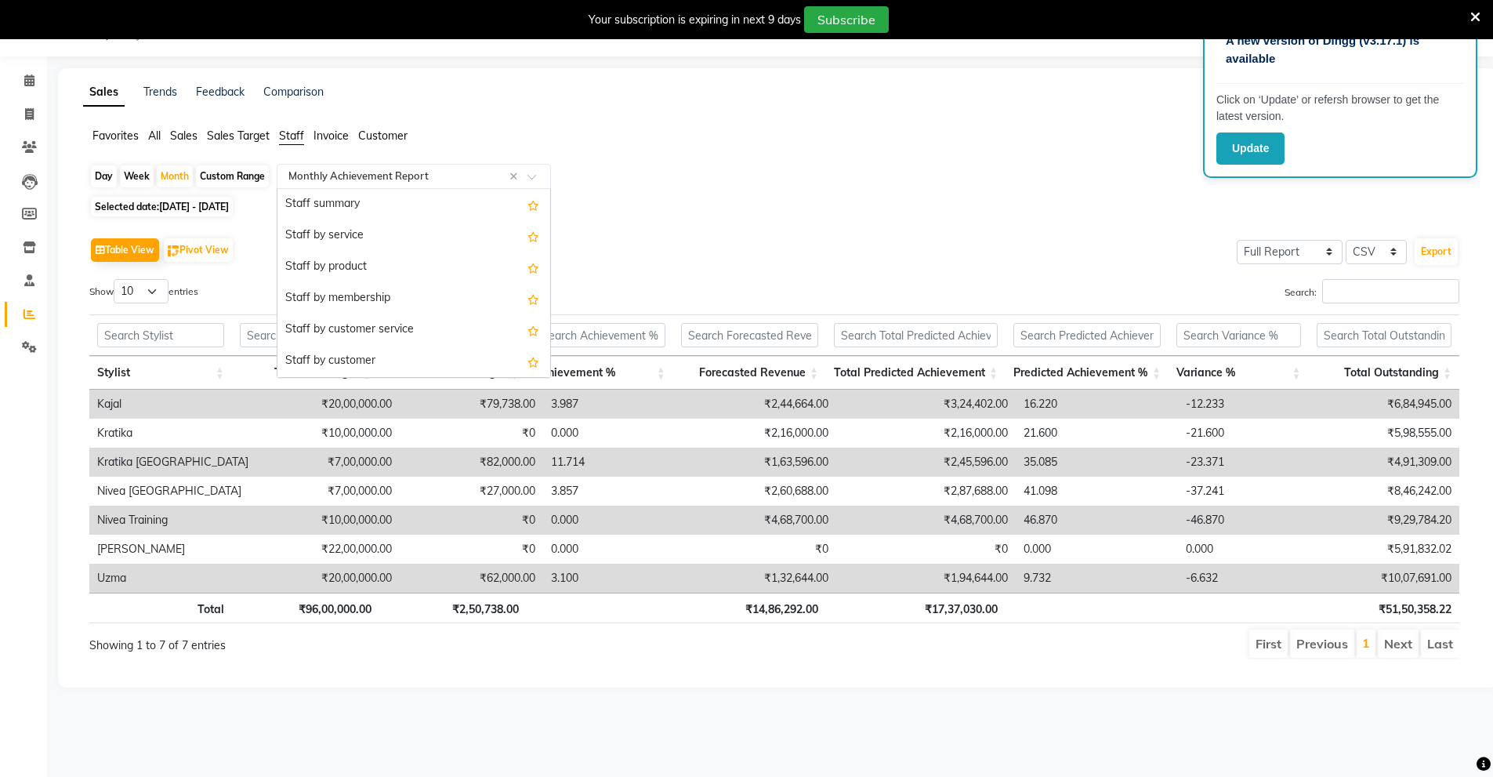
click at [300, 176] on input "text" at bounding box center [398, 177] width 226 height 16
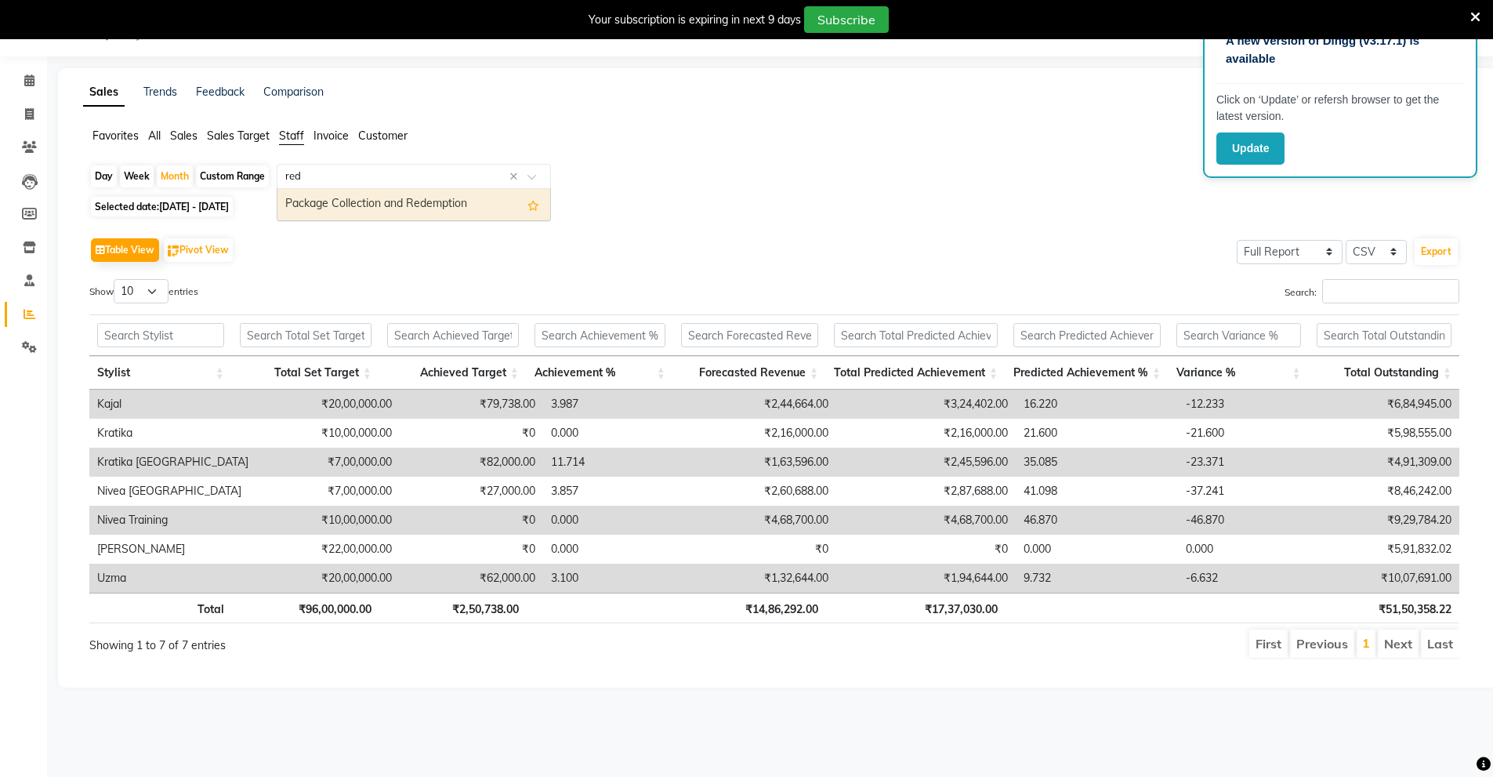
type input "rede"
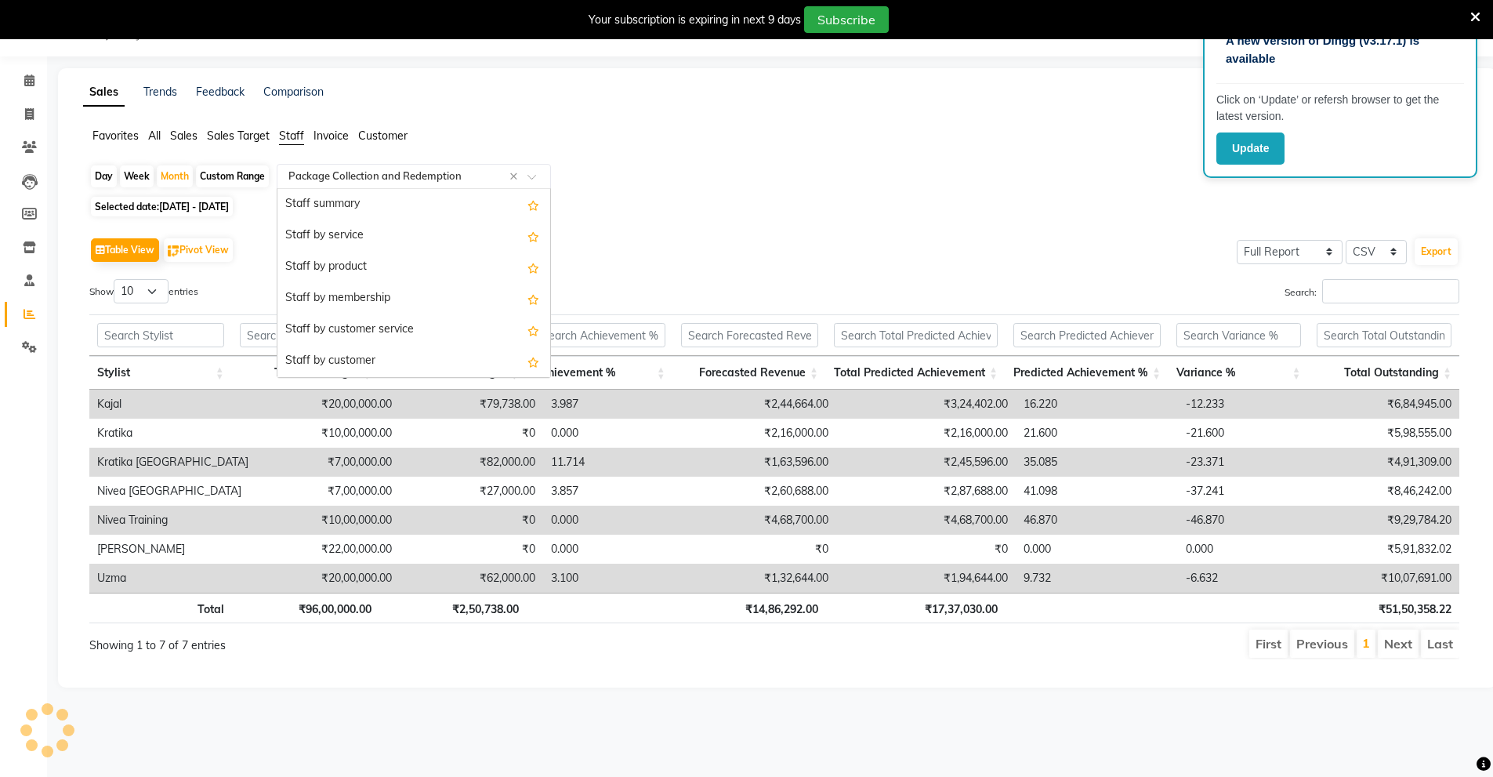
scroll to position [564, 0]
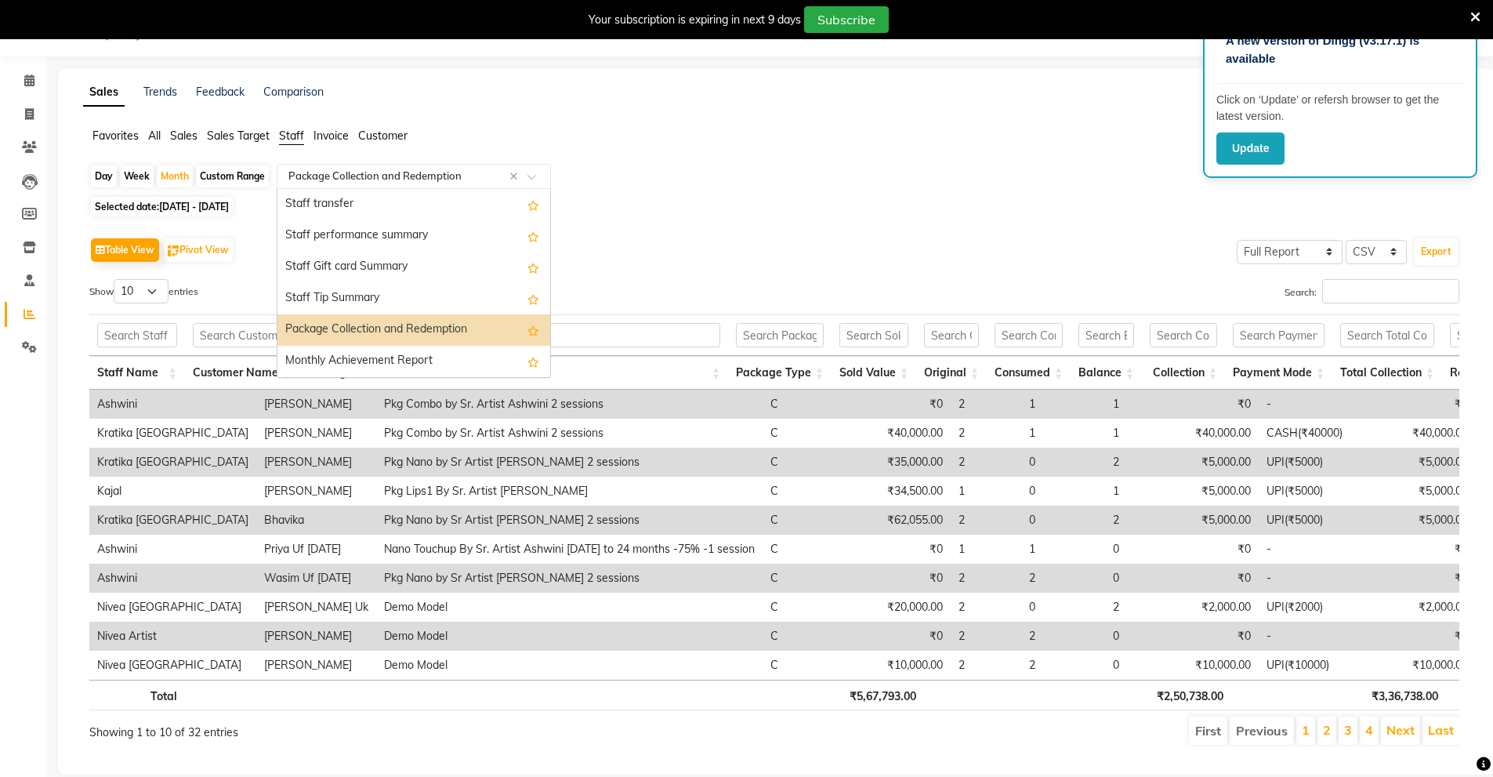
click at [300, 176] on input "text" at bounding box center [398, 177] width 226 height 16
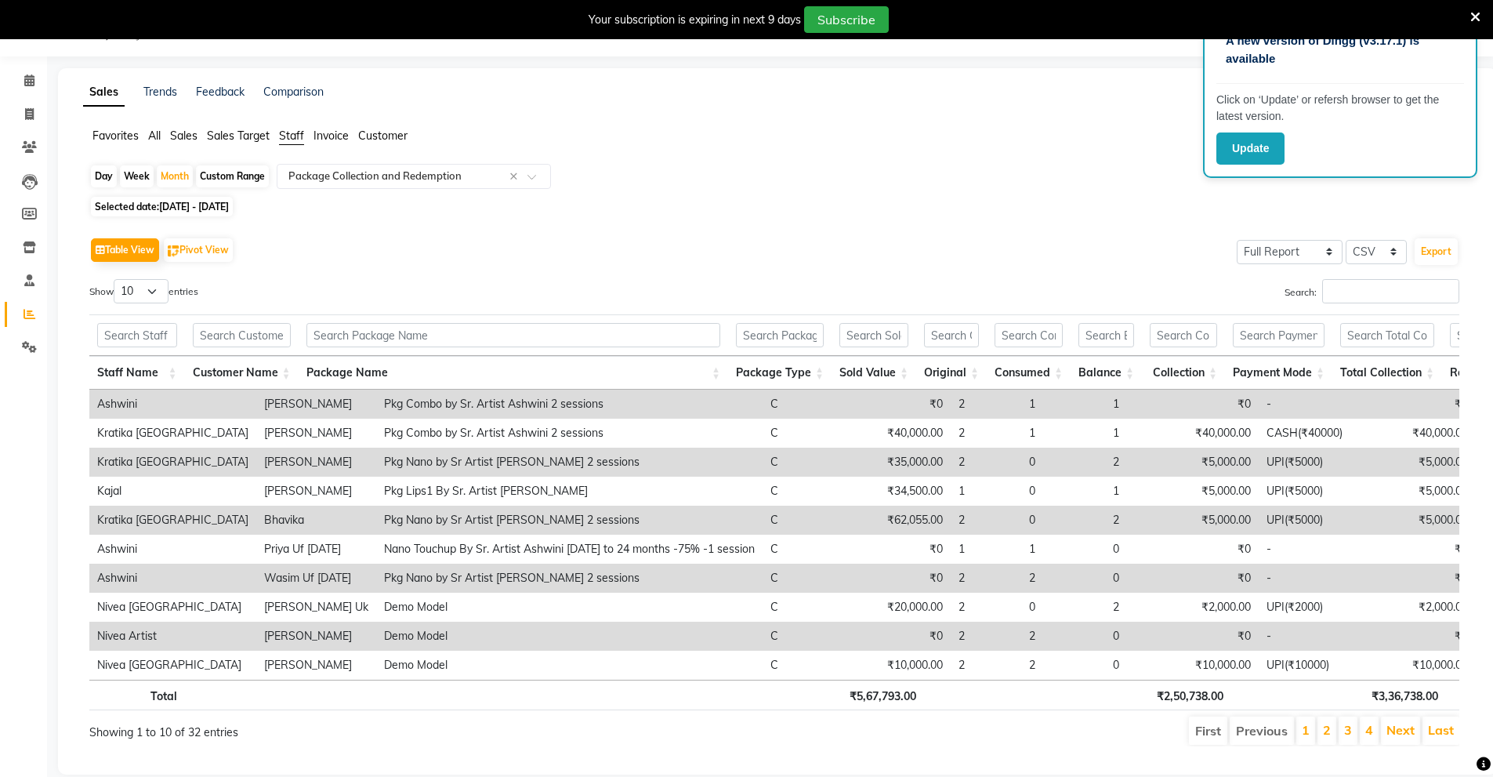
click at [600, 172] on div "Day Week Month Custom Range Select Report Type × Package Collection and Redempt…" at bounding box center [777, 178] width 1376 height 28
click at [125, 334] on input "text" at bounding box center [137, 335] width 80 height 24
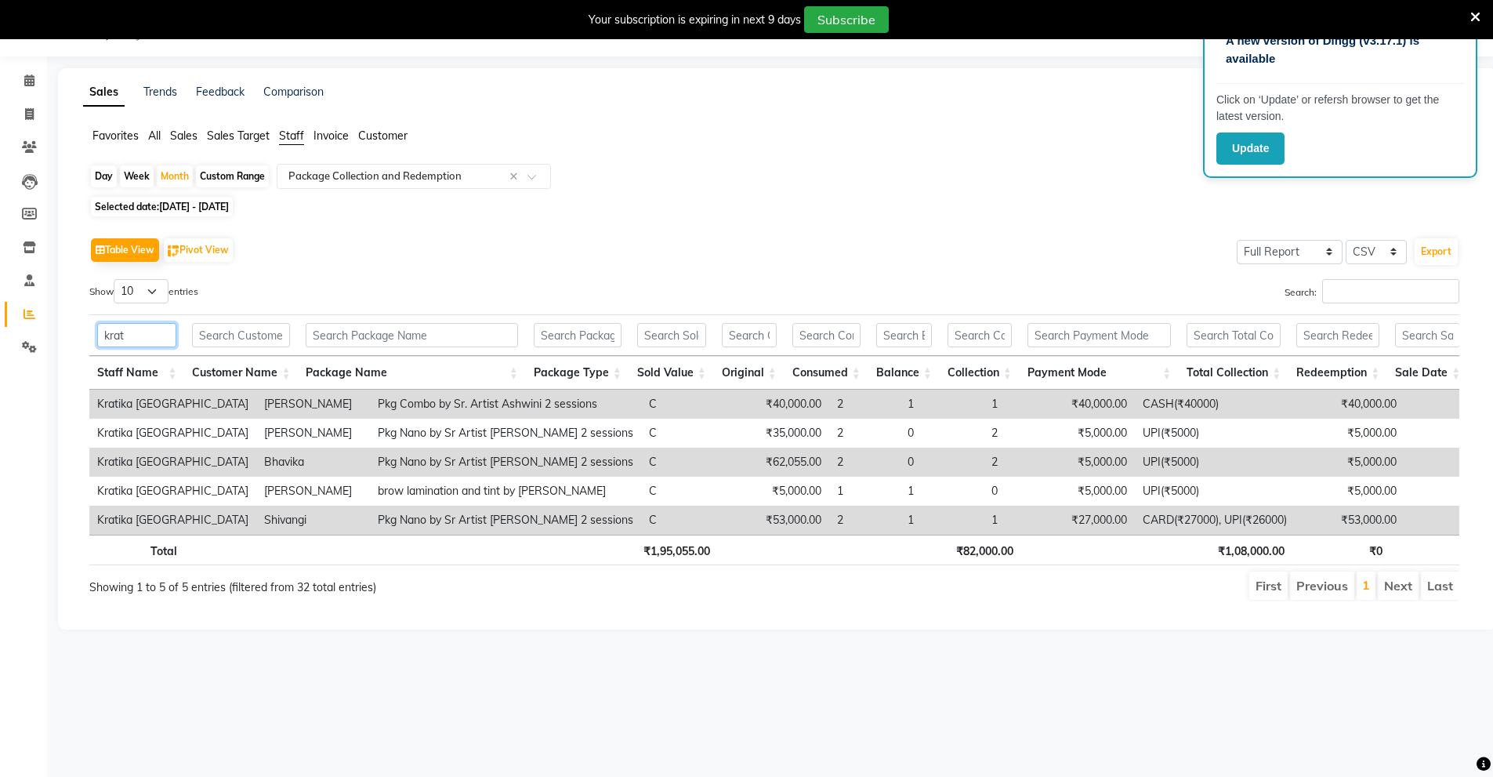
type input "krat"
